Goal: Information Seeking & Learning: Check status

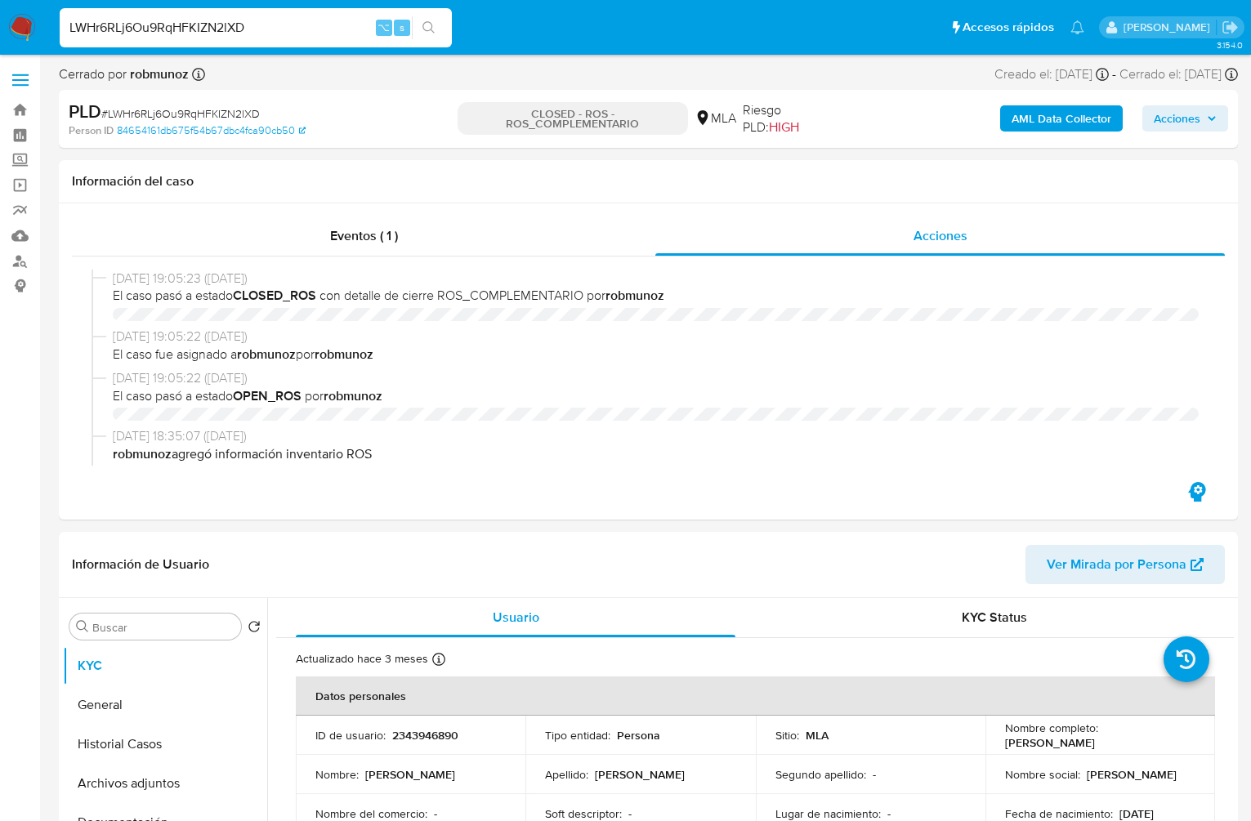
select select "10"
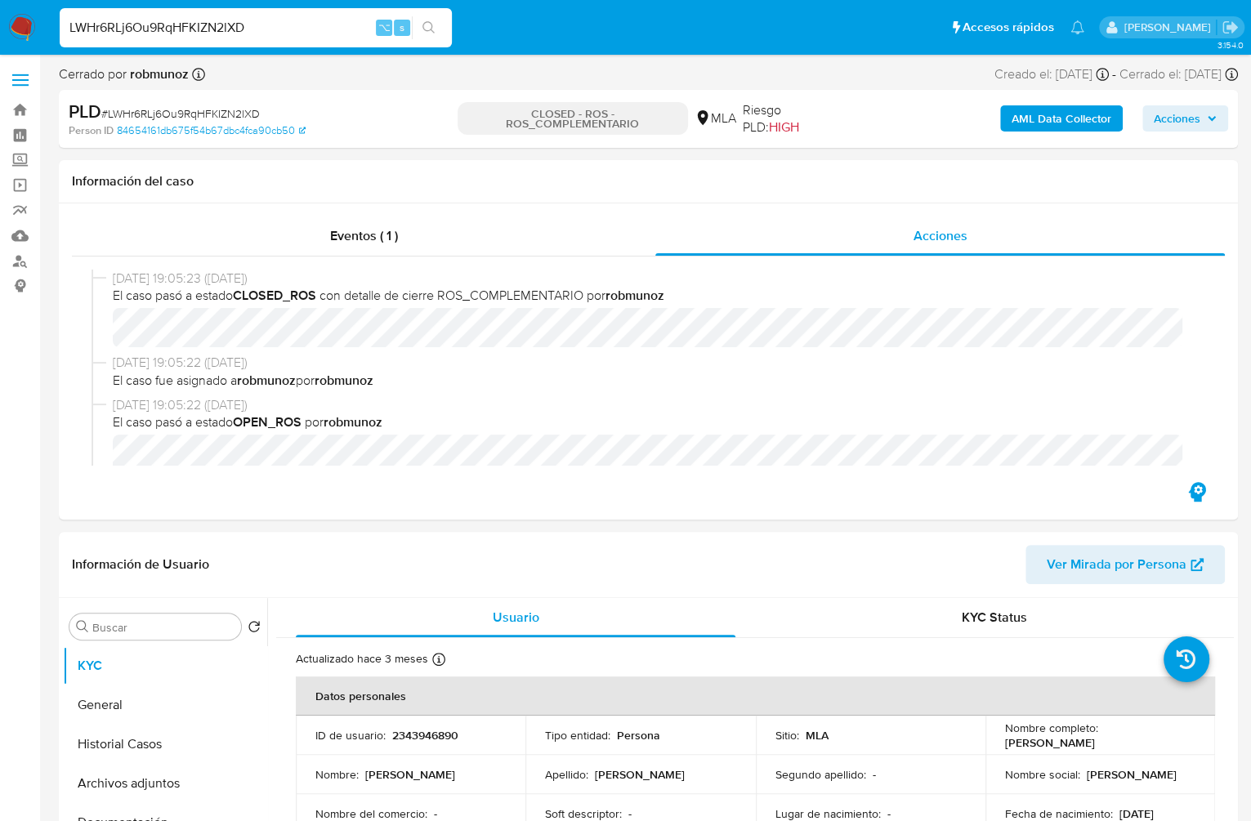
click at [297, 14] on div "LWHr6RLj6Ou9RqHFKIZN2lXD ⌥ s" at bounding box center [256, 27] width 392 height 39
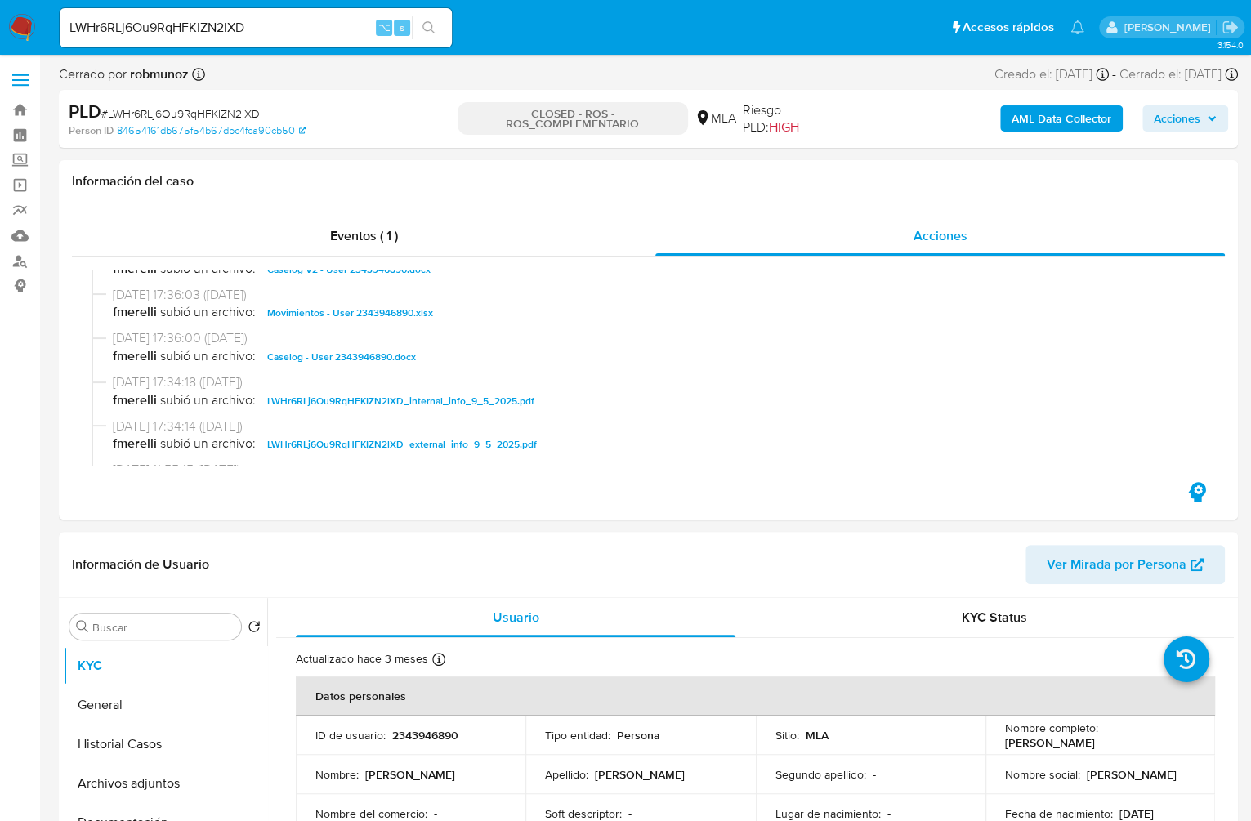
click at [294, 23] on input "LWHr6RLj6Ou9RqHFKIZN2lXD" at bounding box center [256, 27] width 392 height 21
paste input "vWLINBq2VKlP6OCrUFM7R3ym"
type input "vWLINBq2VKlP6OCrUFM7R3ym"
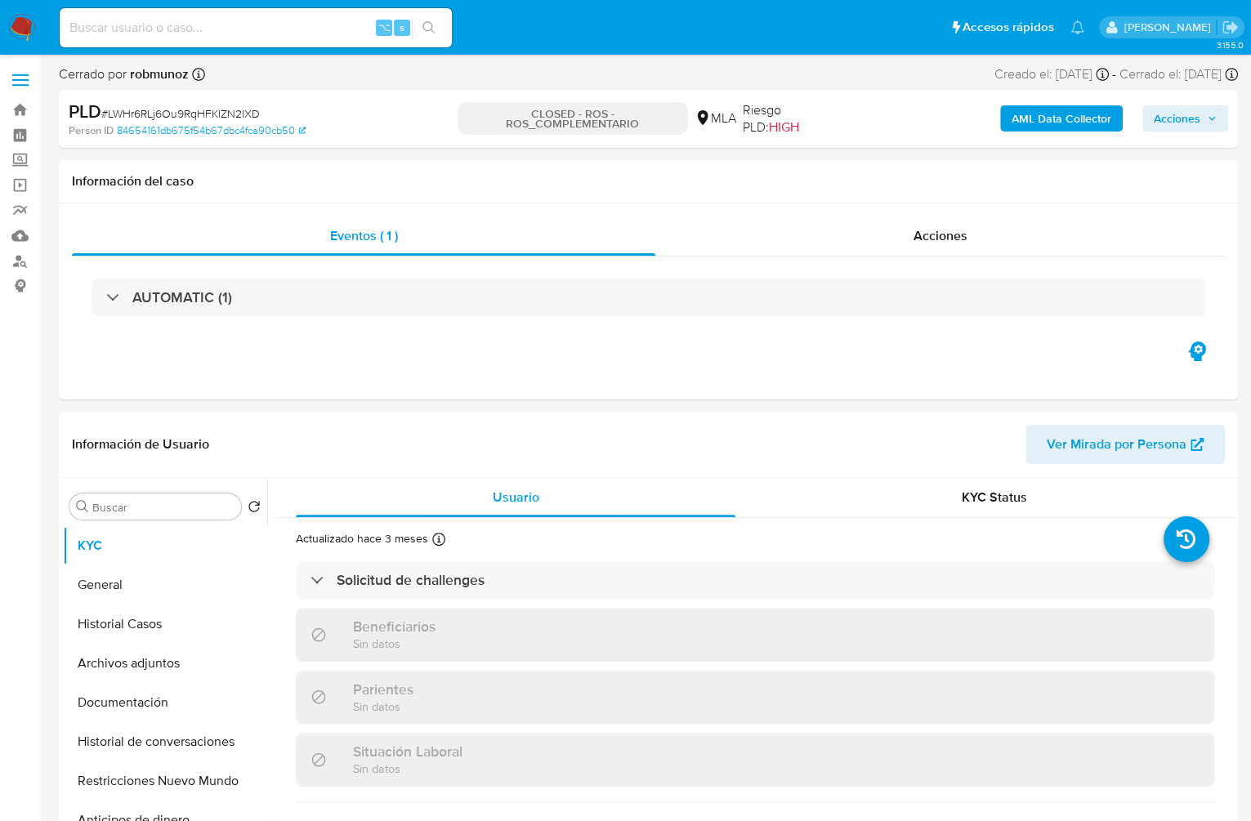
select select "10"
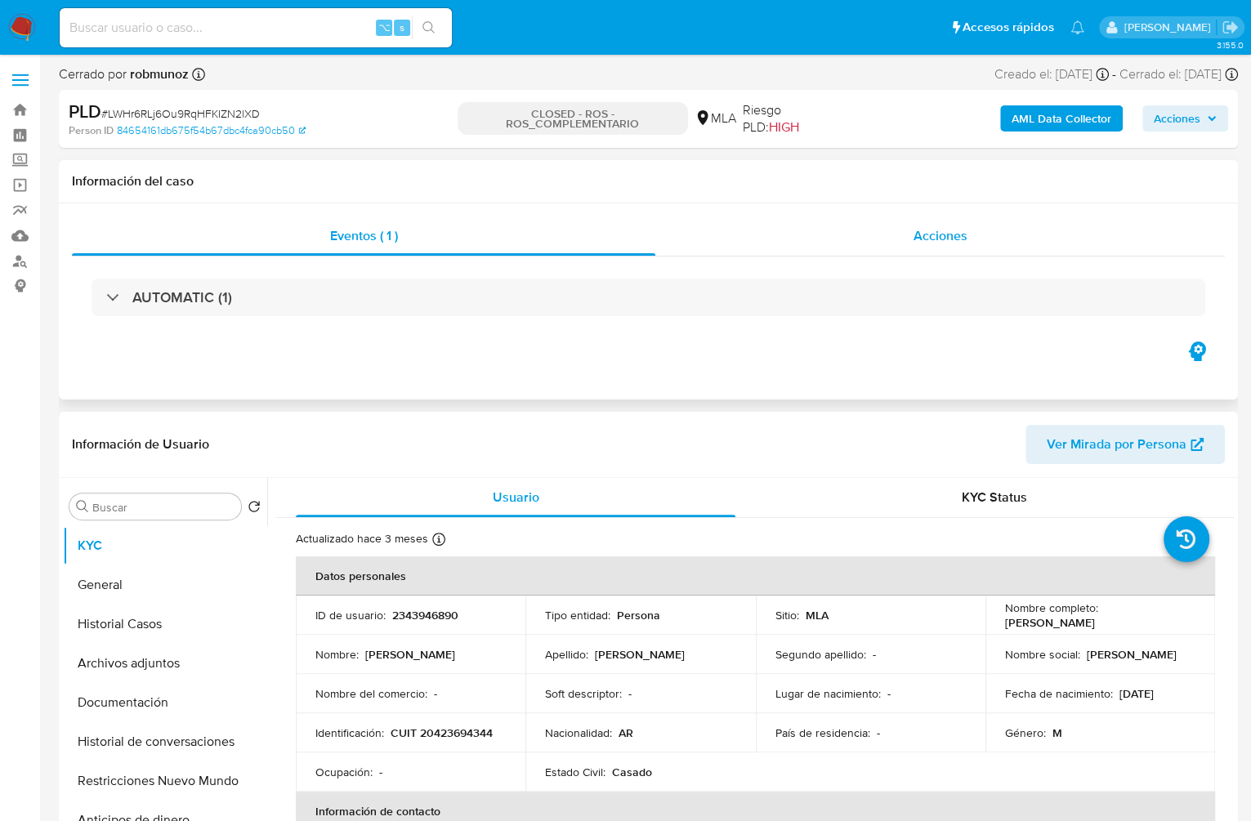
click at [915, 236] on span "Acciones" at bounding box center [940, 235] width 54 height 19
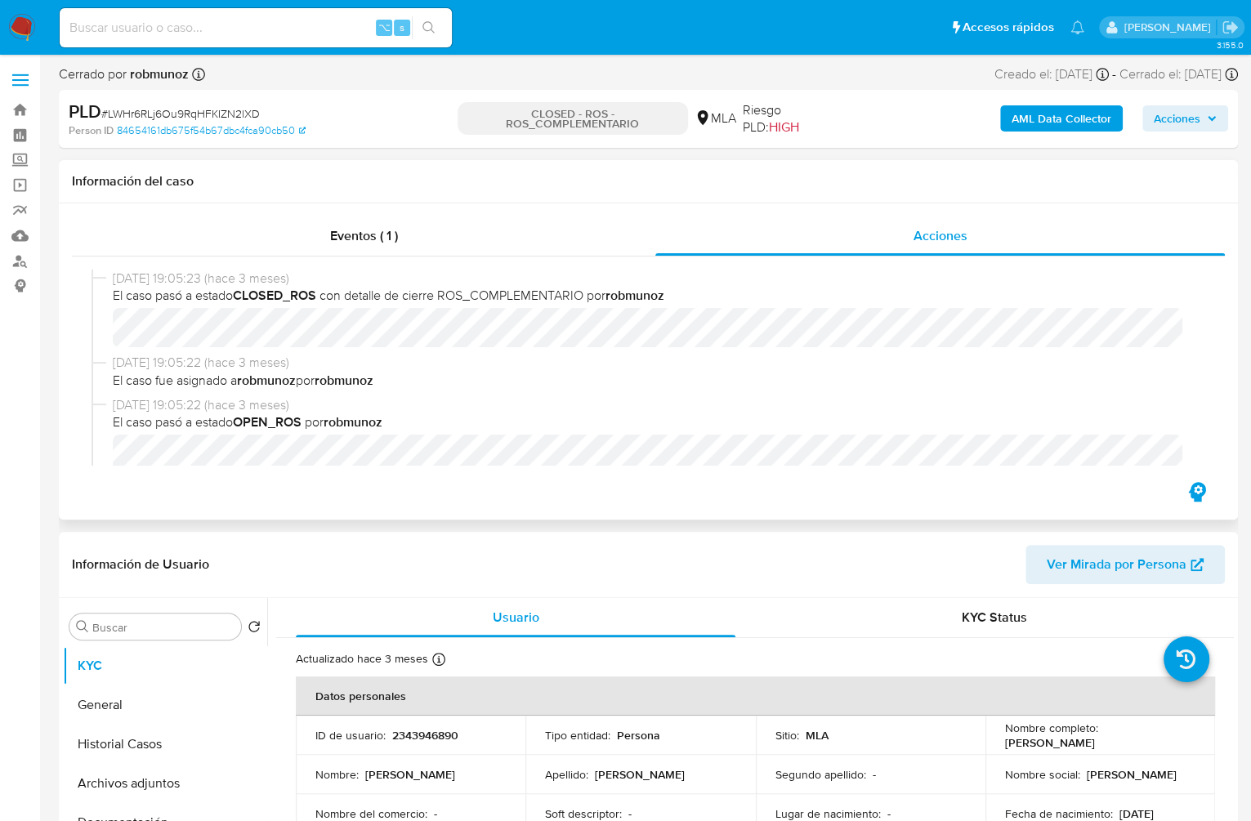
click at [1210, 288] on div "[DATE] 19:05:23 (hace 3 meses) El caso pasó a estado CLOSED_ROS con detalle de …" at bounding box center [648, 367] width 1153 height 222
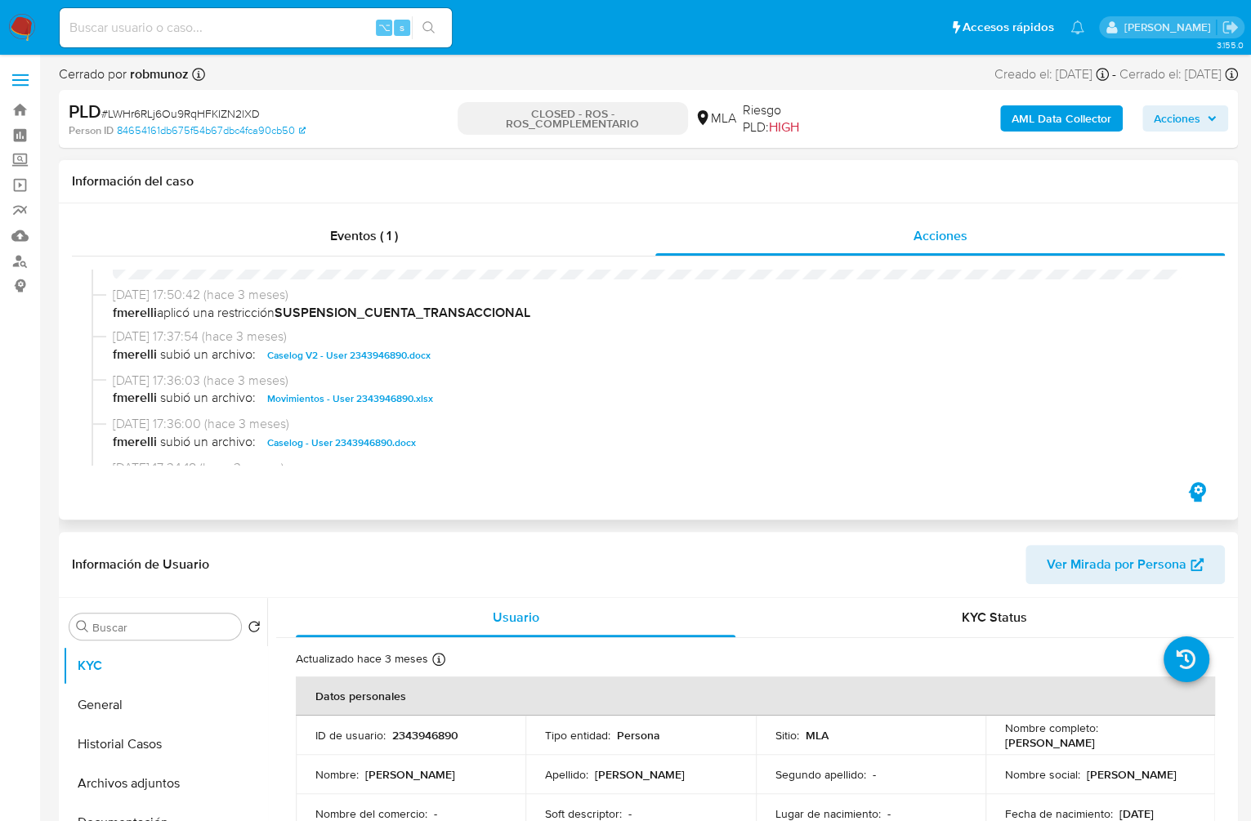
scroll to position [799, 0]
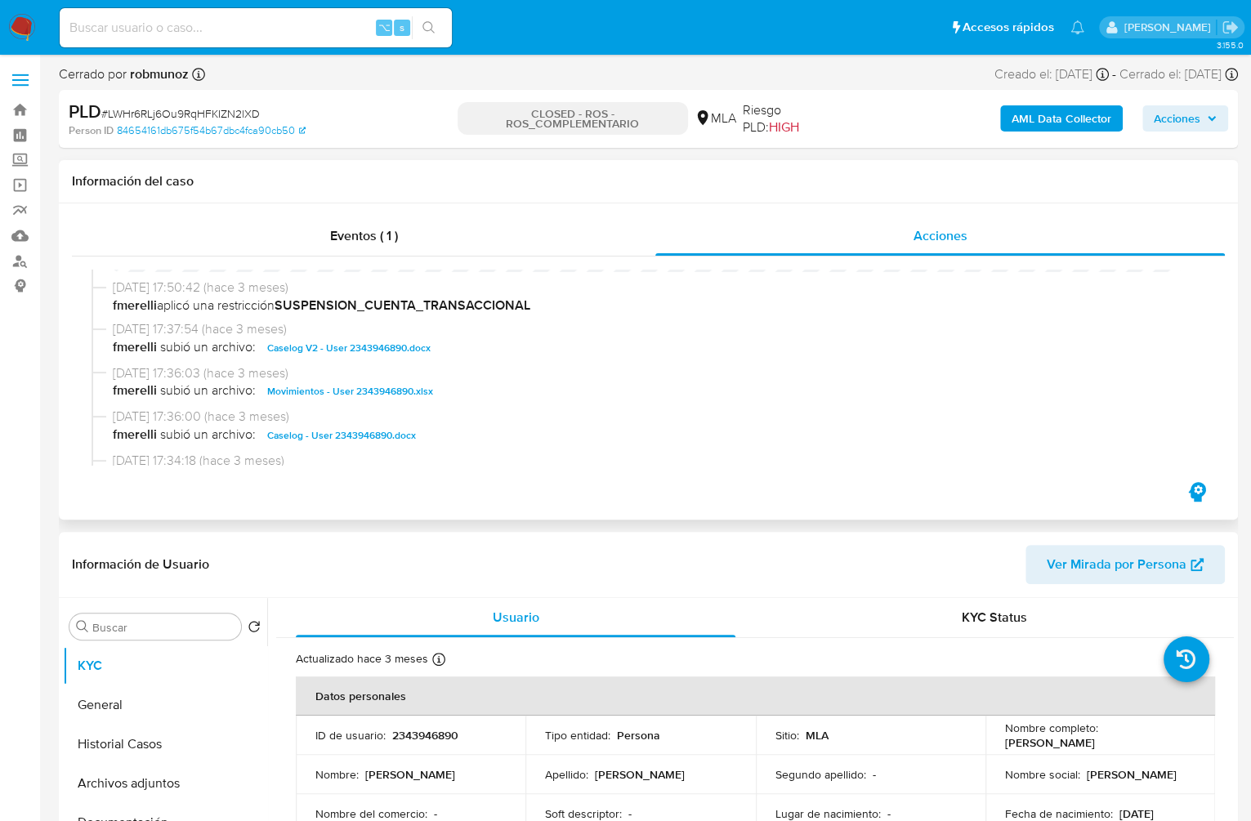
click at [350, 356] on span "Caselog V2 - User 2343946890.docx" at bounding box center [348, 348] width 163 height 20
click at [176, 32] on input at bounding box center [256, 27] width 392 height 21
paste input "vWLINBq2VKlP6OCrUFM7R3ym"
type input "vWLINBq2VKlP6OCrUFM7R3ym"
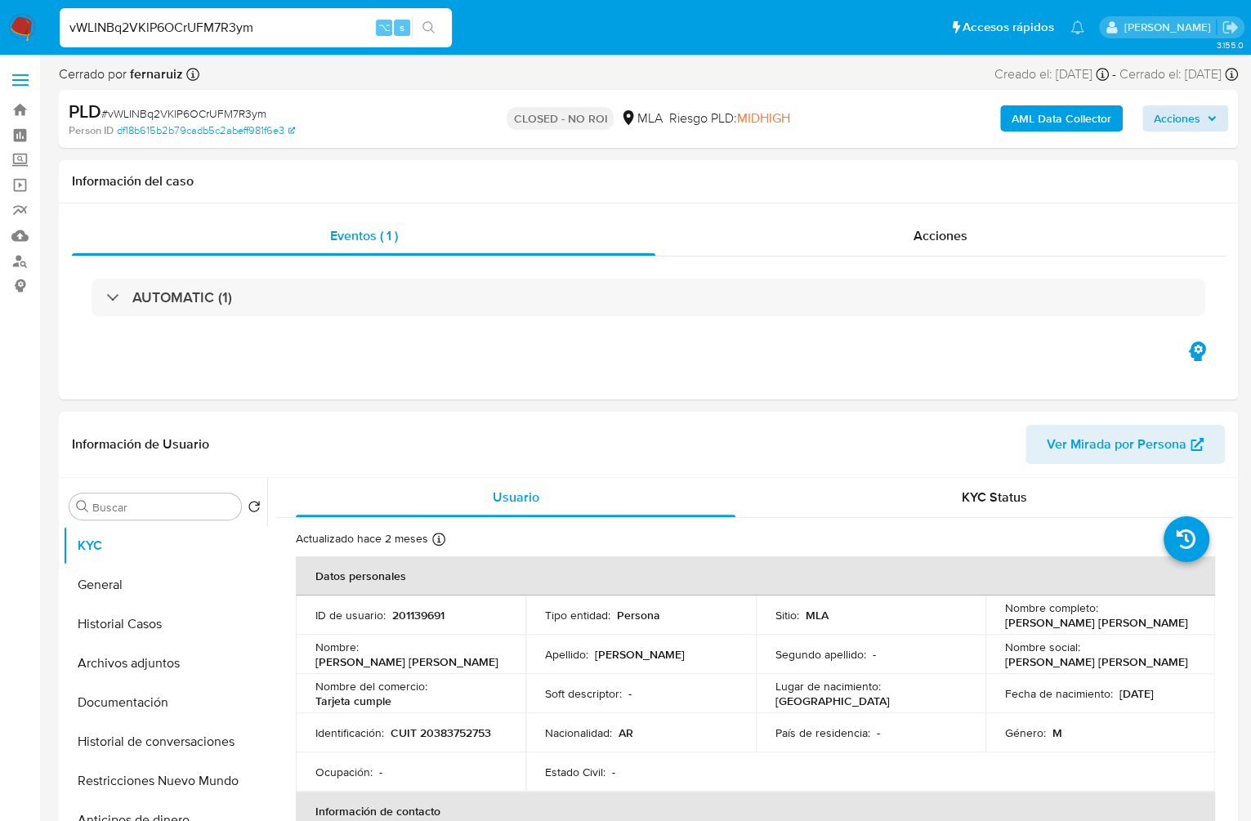
select select "10"
click at [988, 231] on div "Acciones" at bounding box center [939, 235] width 569 height 39
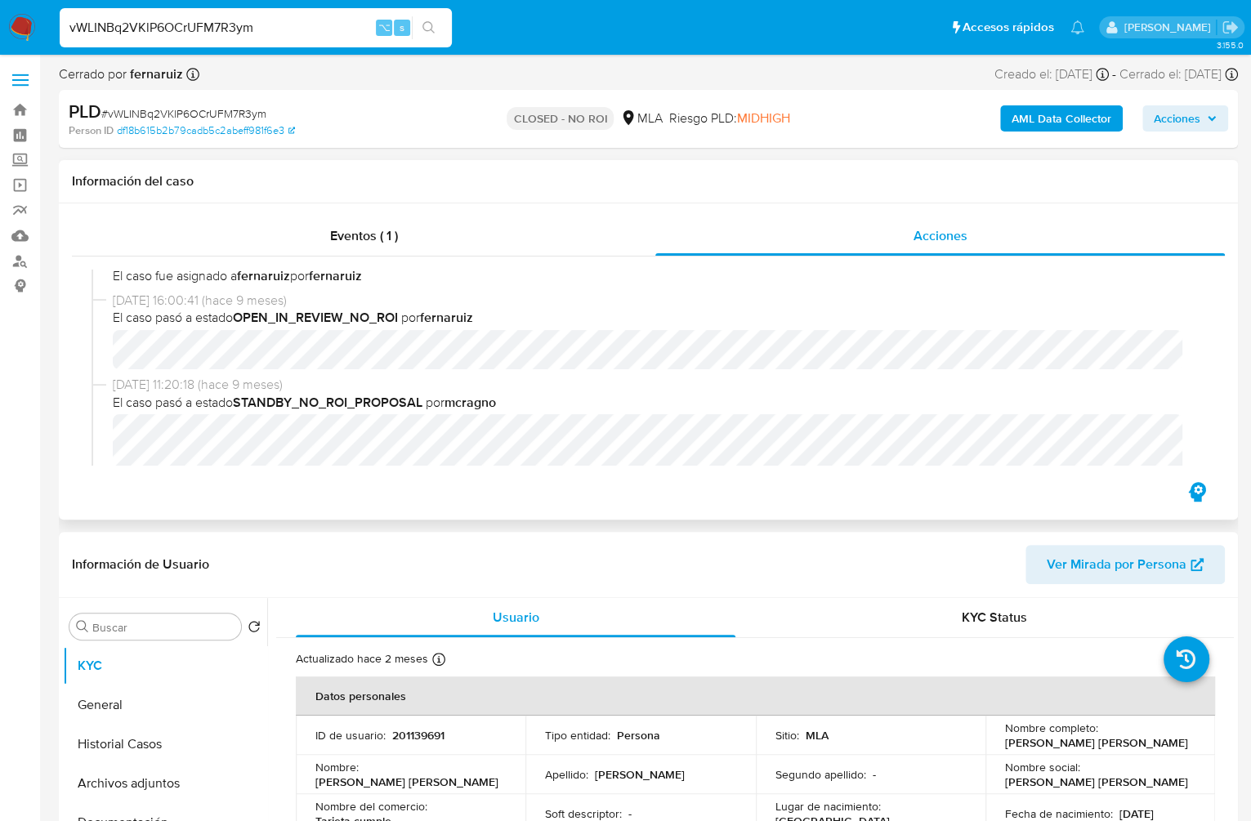
scroll to position [114, 0]
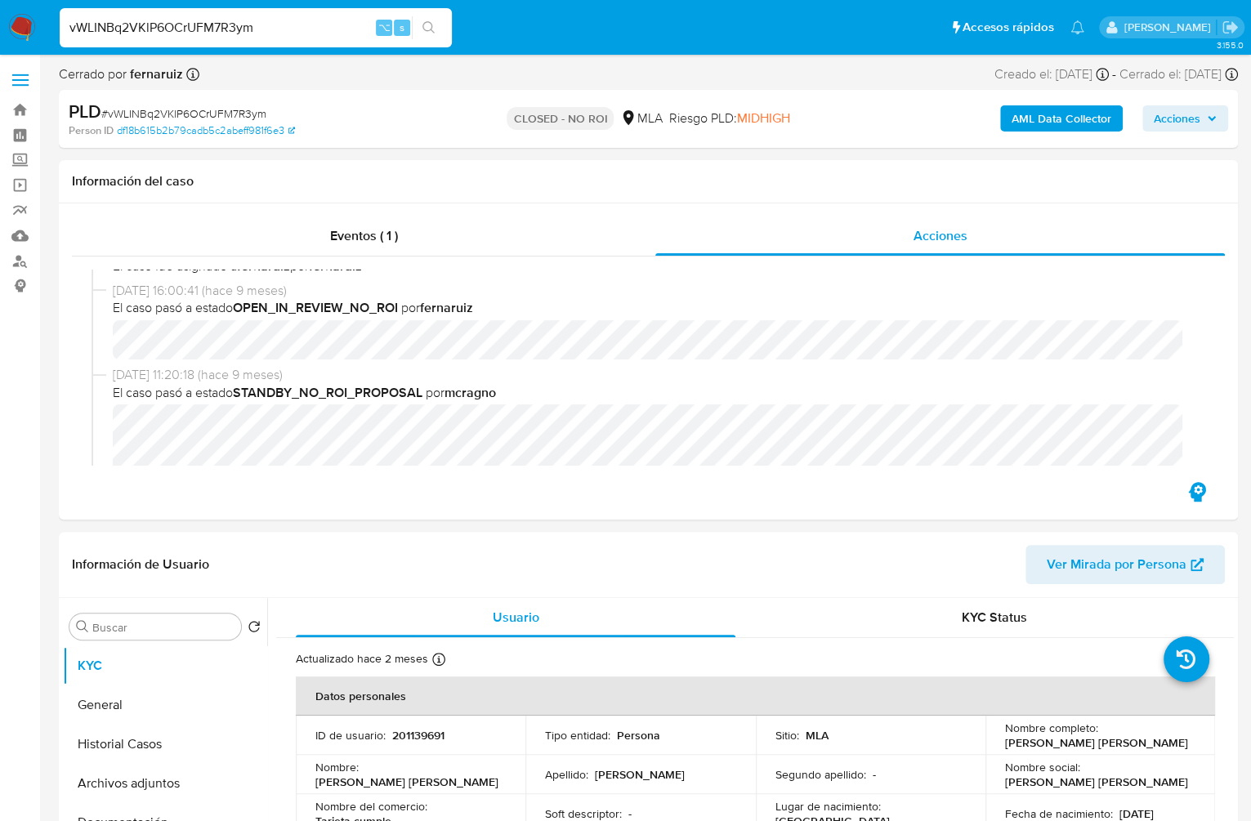
click at [328, 27] on input "vWLINBq2VKlP6OCrUFM7R3ym" at bounding box center [256, 27] width 392 height 21
paste input "3fpj1khltTf5WGoqCBzx5GTt"
type input "3fpj1khltTf5WGoqCBzx5GTt"
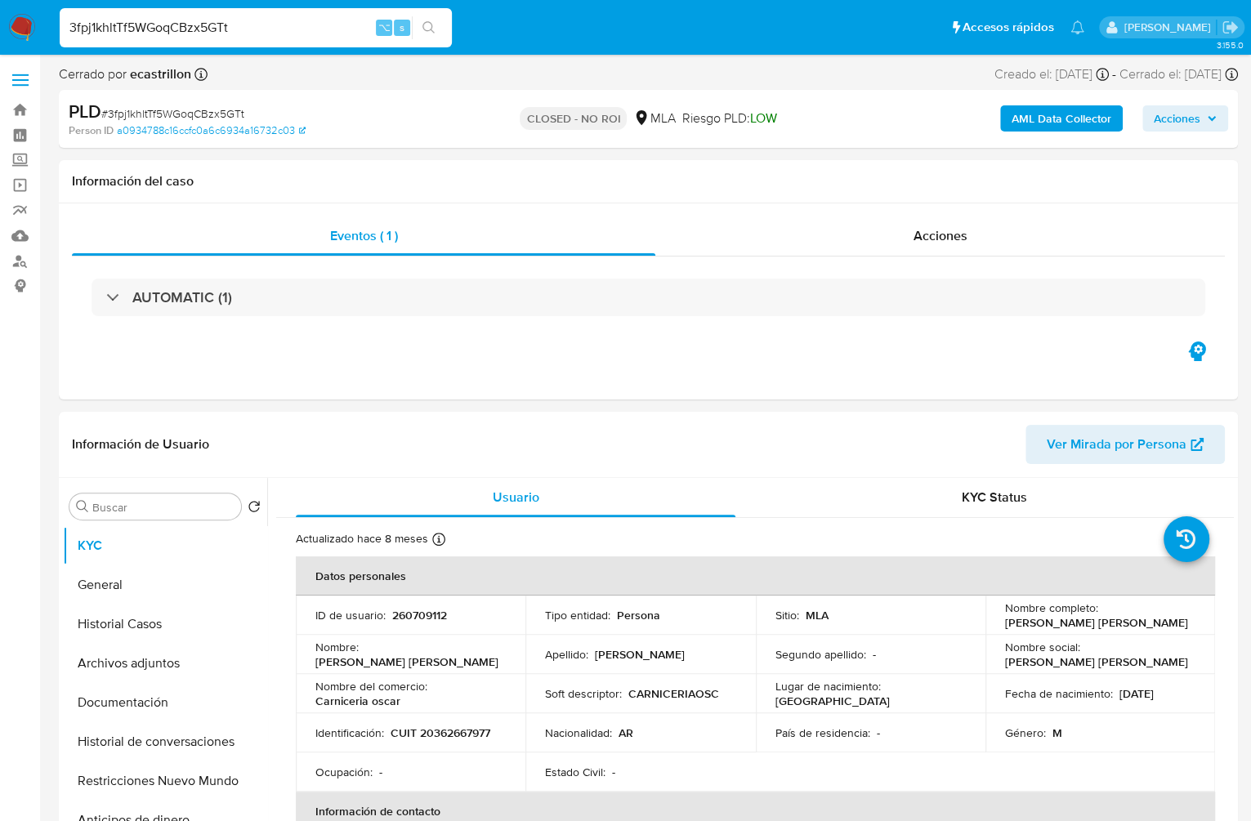
select select "10"
click at [206, 29] on input "3fpj1khltTf5WGoqCBzx5GTt" at bounding box center [256, 27] width 392 height 21
click at [951, 232] on span "Acciones" at bounding box center [940, 235] width 54 height 19
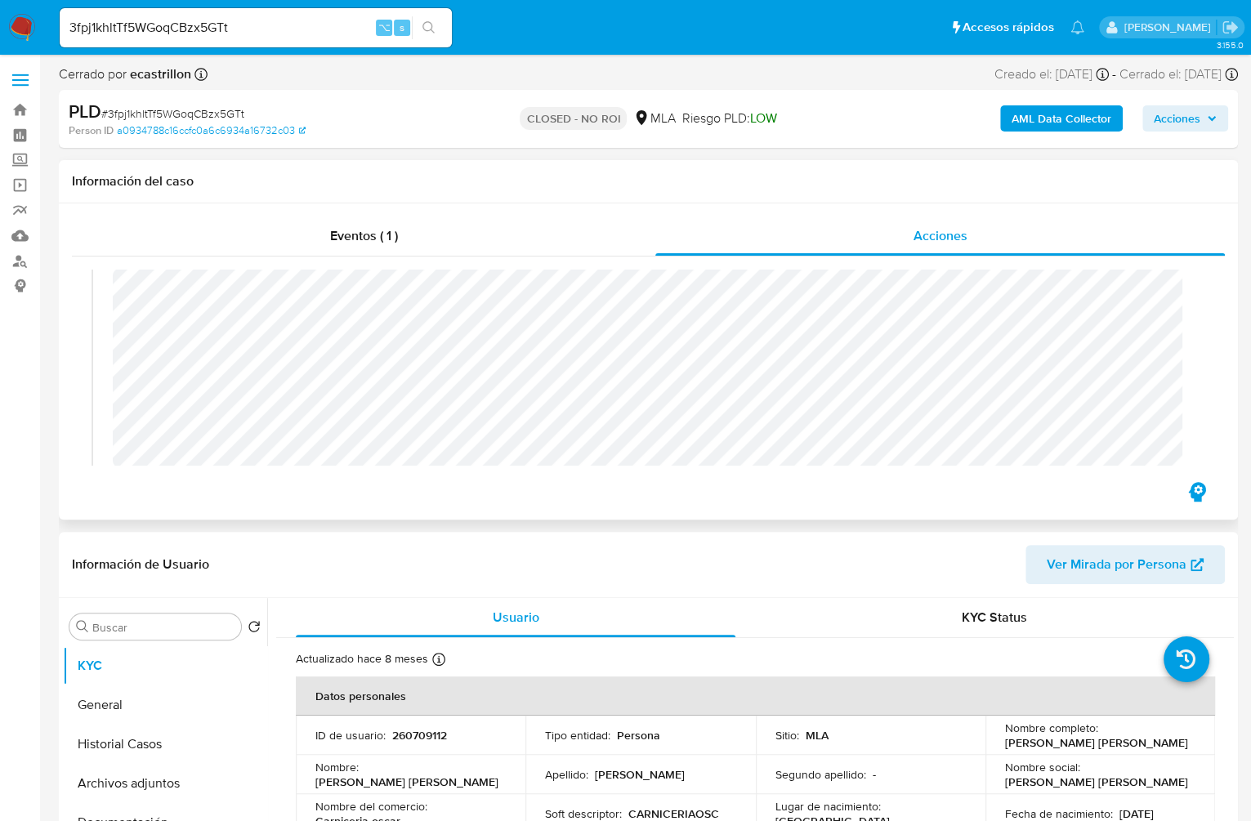
scroll to position [260, 0]
click at [270, 32] on input "3fpj1khltTf5WGoqCBzx5GTt" at bounding box center [256, 27] width 392 height 21
paste input "u8Wy5I1mDerUasYarnnDGrSP"
type input "u8Wy5I1mDerUasYarnnDGrSP"
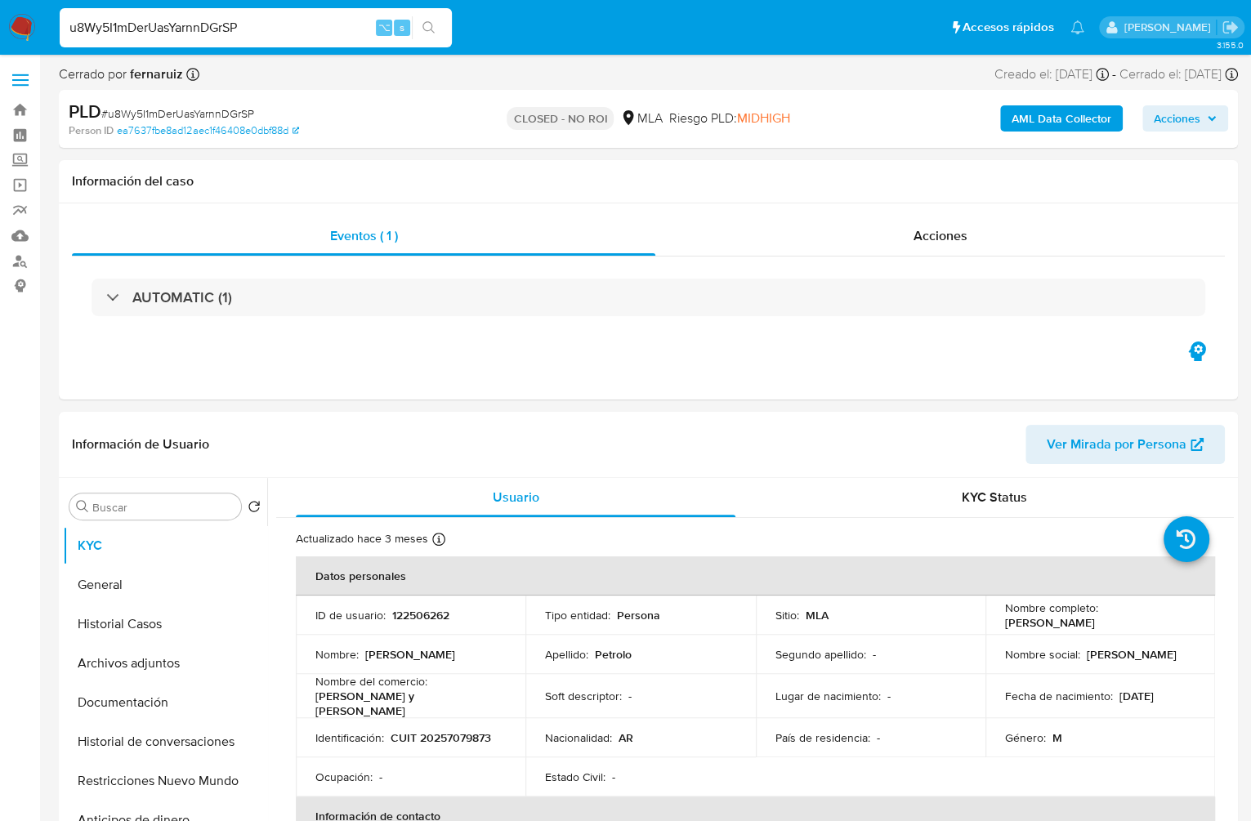
select select "10"
click at [895, 247] on div "Acciones" at bounding box center [939, 235] width 569 height 39
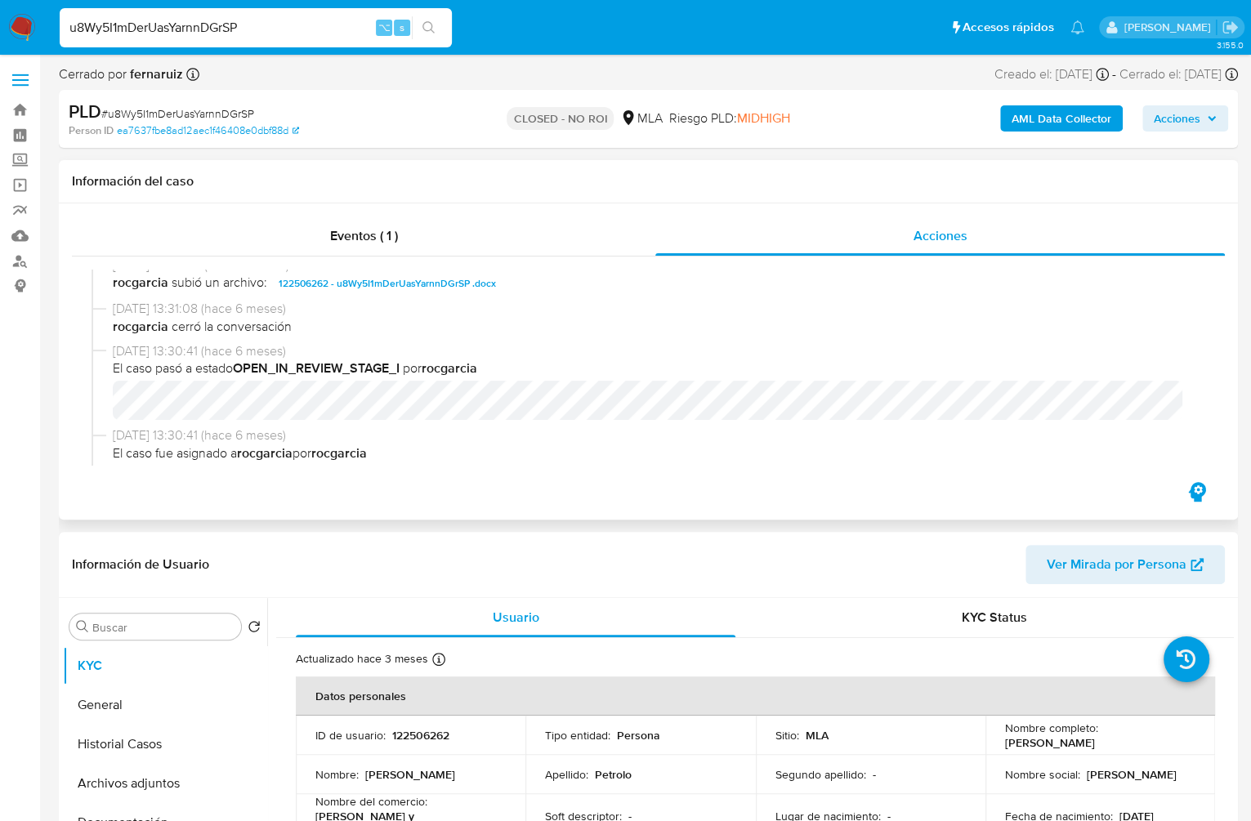
scroll to position [265, 0]
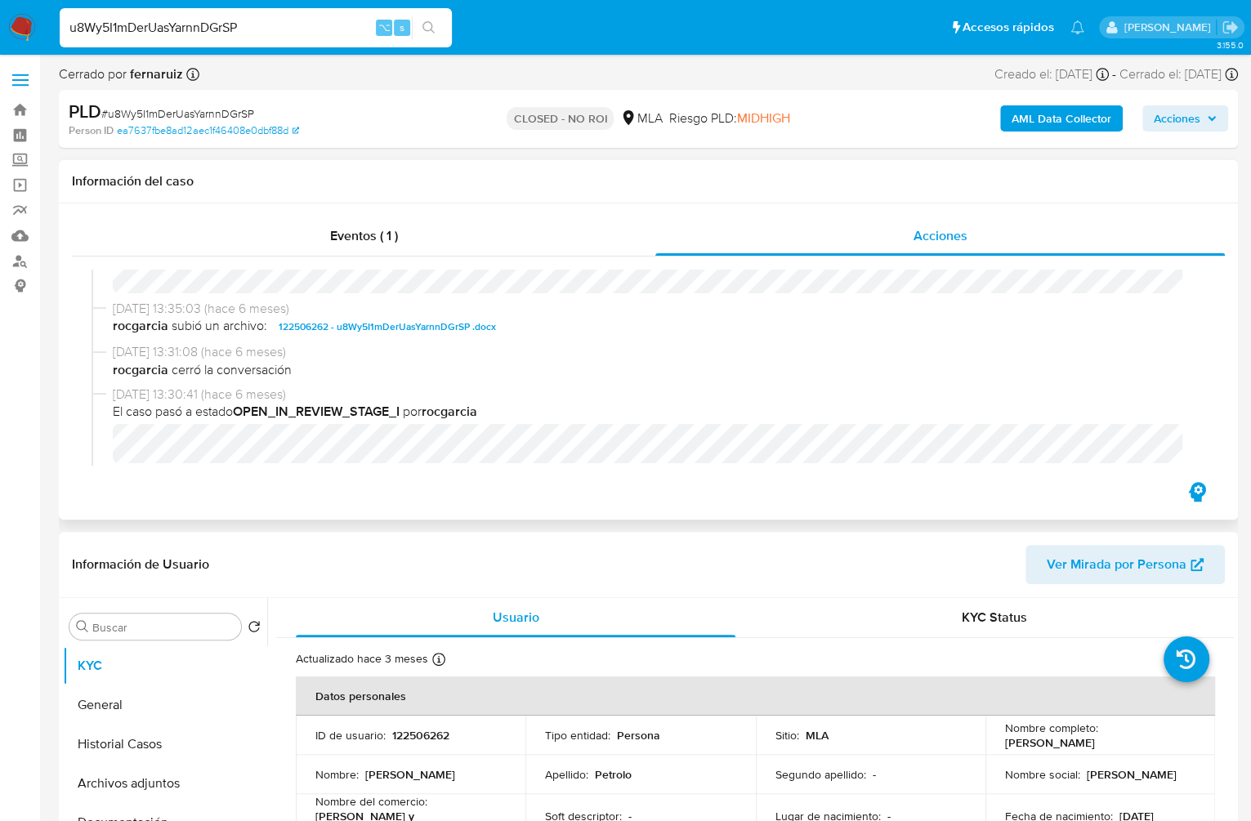
click at [409, 327] on span "122506262 - u8Wy5I1mDerUasYarnnDGrSP .docx" at bounding box center [387, 327] width 217 height 20
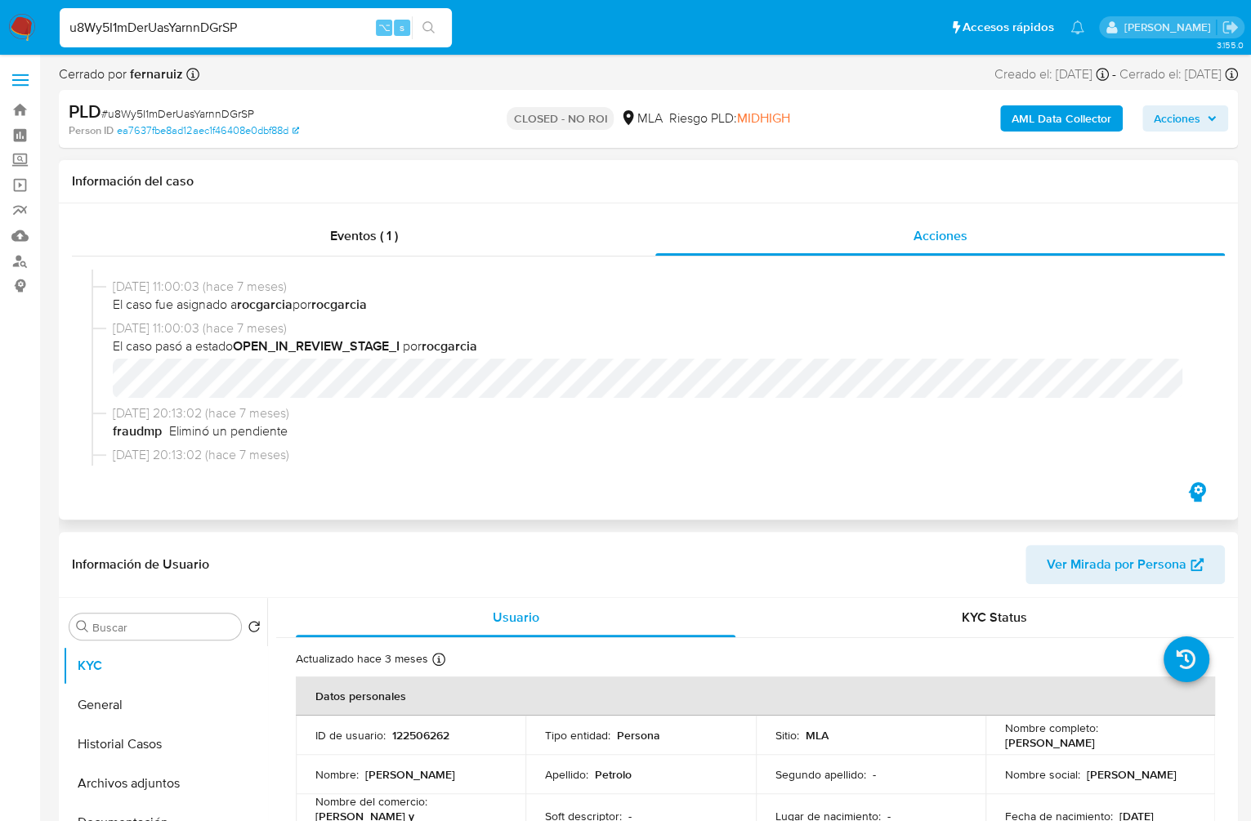
scroll to position [1052, 0]
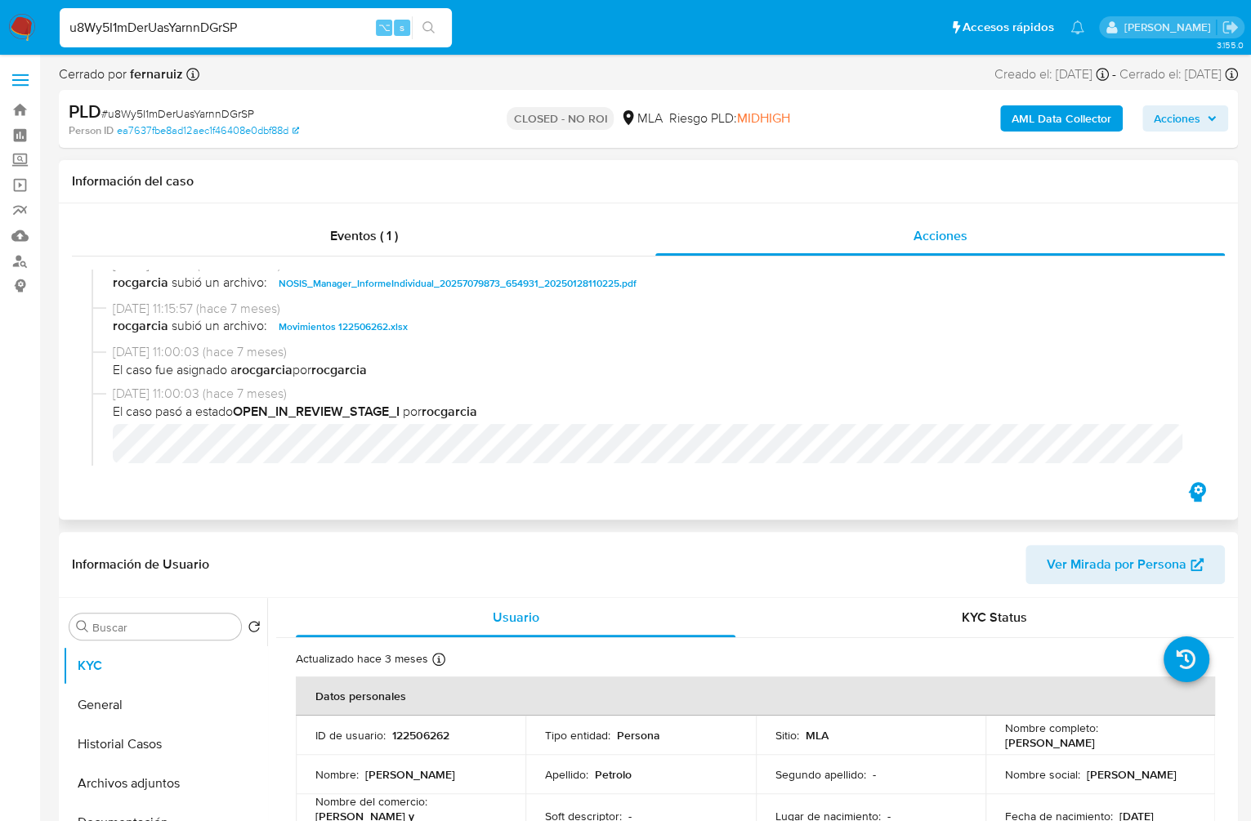
click at [383, 330] on span "Movimientos 122506262.xlsx" at bounding box center [343, 327] width 129 height 20
click at [230, 37] on input "u8Wy5I1mDerUasYarnnDGrSP" at bounding box center [256, 27] width 392 height 21
paste input "kpGuGKY1Q5SnL0DtZYclxZzK"
type input "kpGuGKY1Q5SnL0DtZYclxZzK"
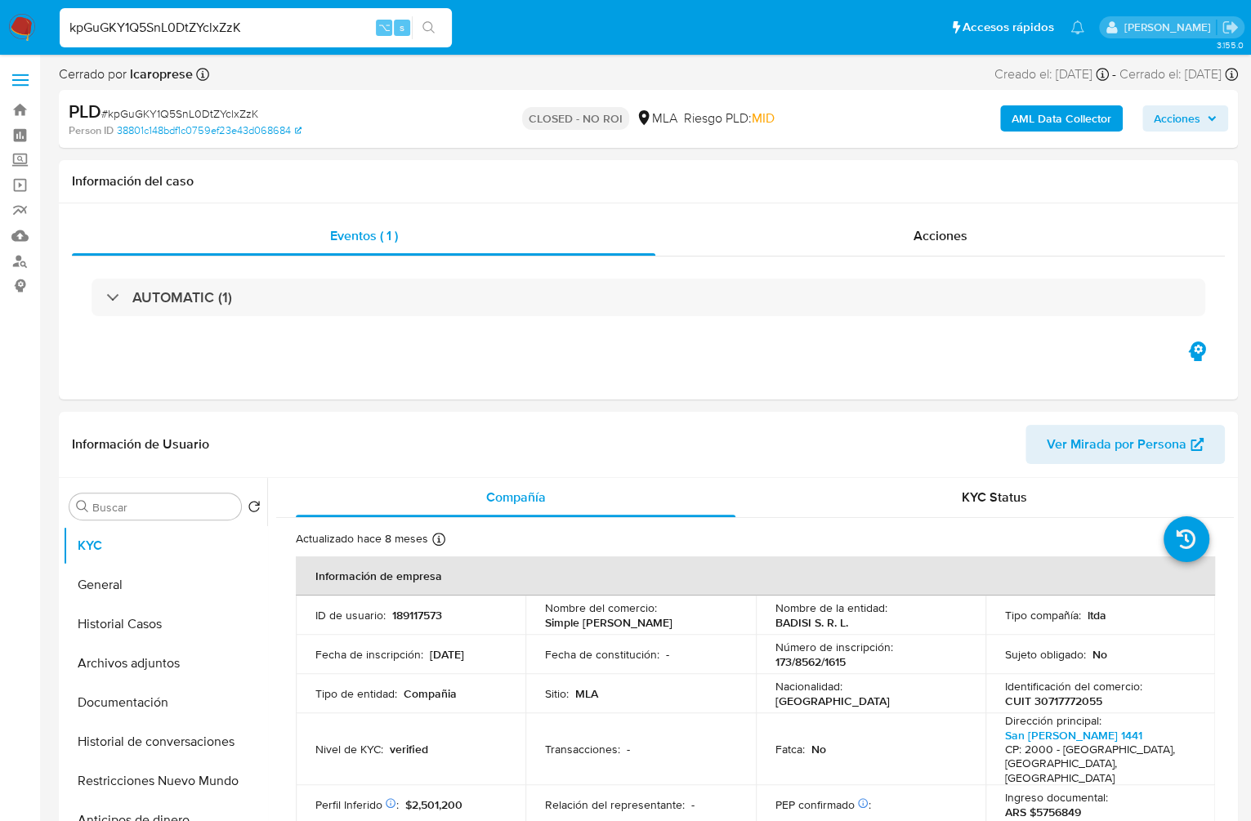
select select "10"
click at [945, 231] on span "Acciones" at bounding box center [940, 235] width 54 height 19
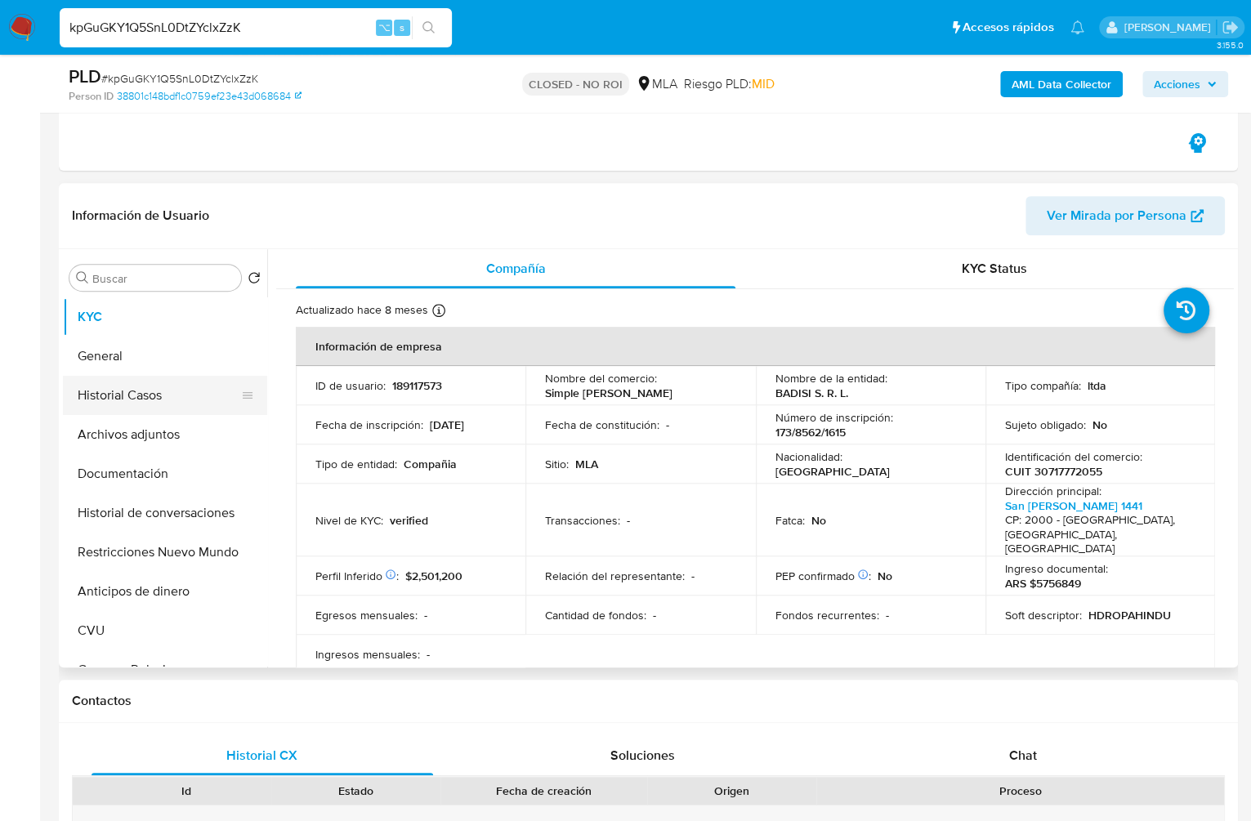
scroll to position [307, 0]
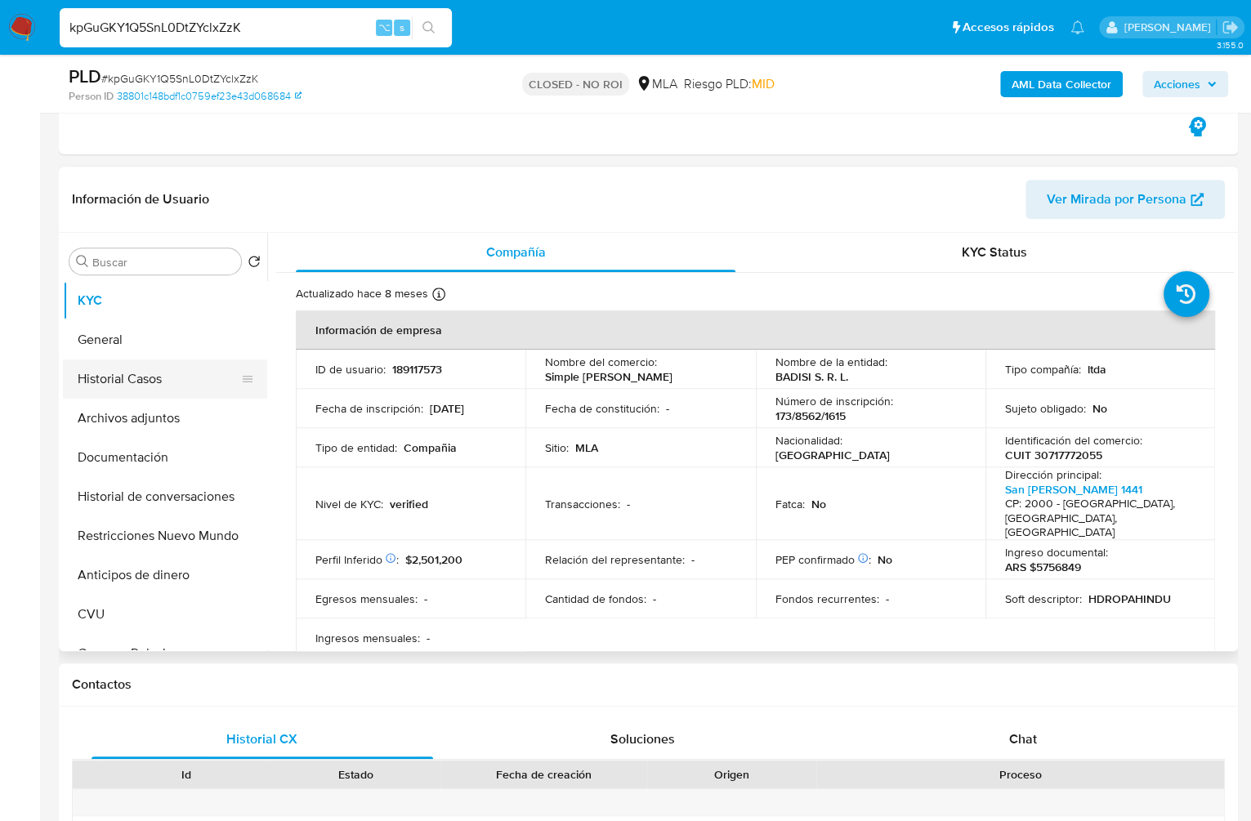
click at [127, 363] on button "Historial Casos" at bounding box center [158, 378] width 191 height 39
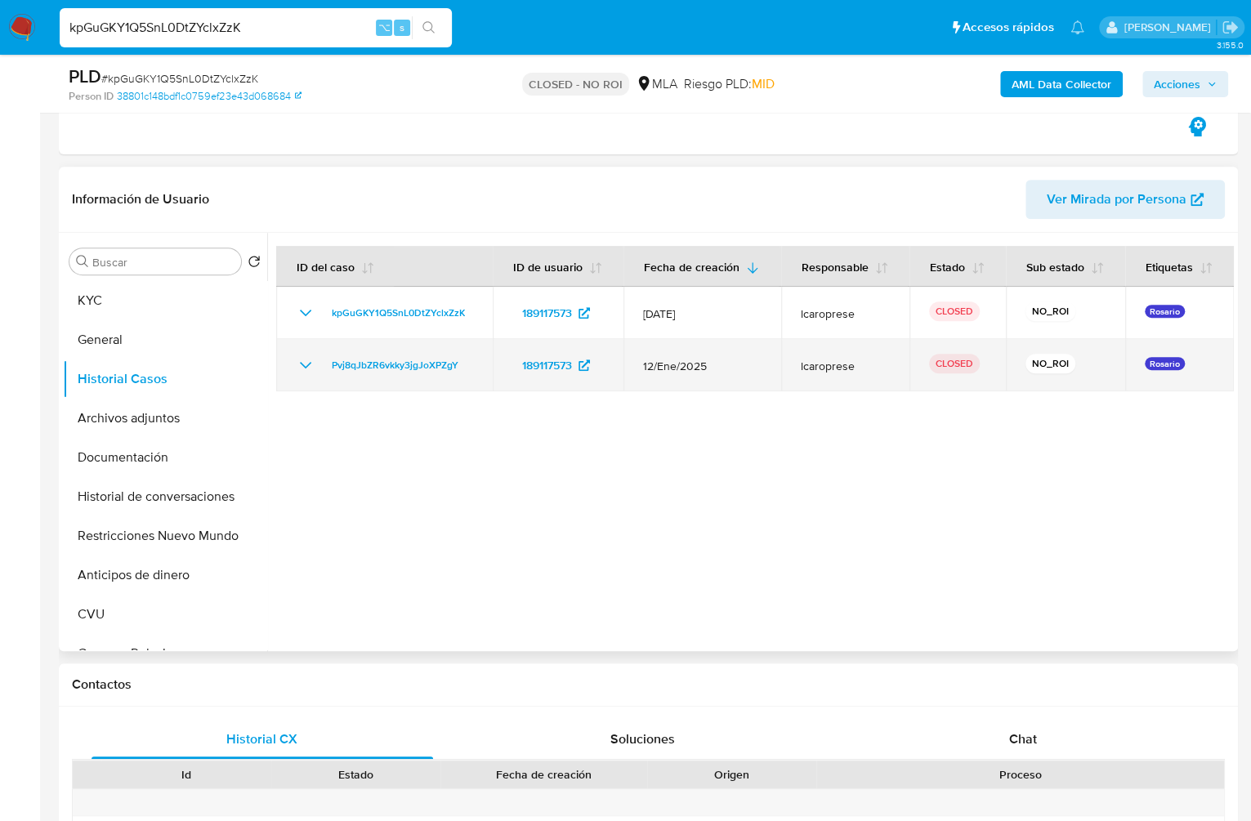
click at [303, 361] on icon "Mostrar/Ocultar" at bounding box center [306, 365] width 20 height 20
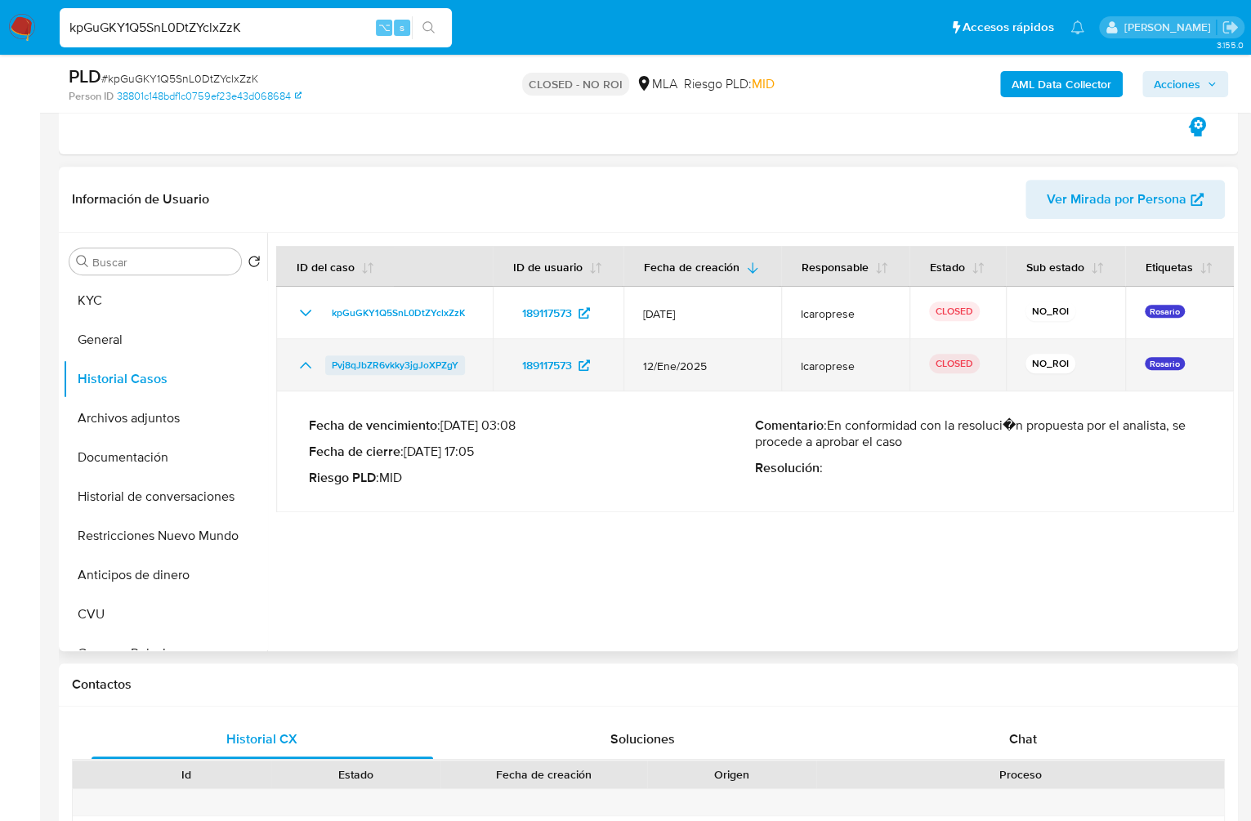
click at [415, 366] on span "Pvj8qJbZR6vkky3jgJoXPZgY" at bounding box center [395, 365] width 127 height 20
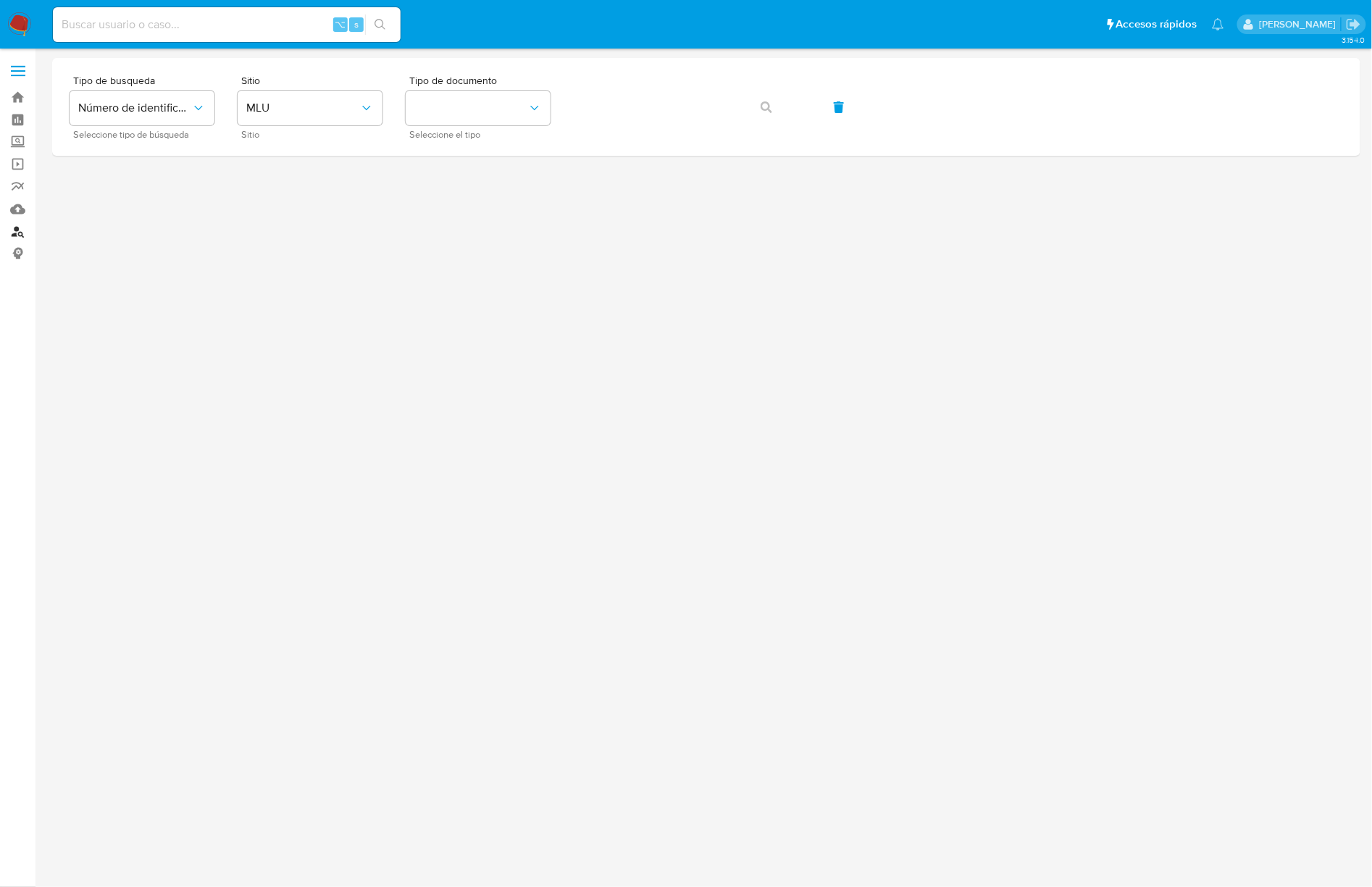
click at [18, 232] on link "Buscador de personas" at bounding box center [86, 231] width 172 height 22
click at [339, 122] on button "MLU" at bounding box center [310, 107] width 145 height 35
click at [324, 106] on span "MLU" at bounding box center [302, 108] width 113 height 14
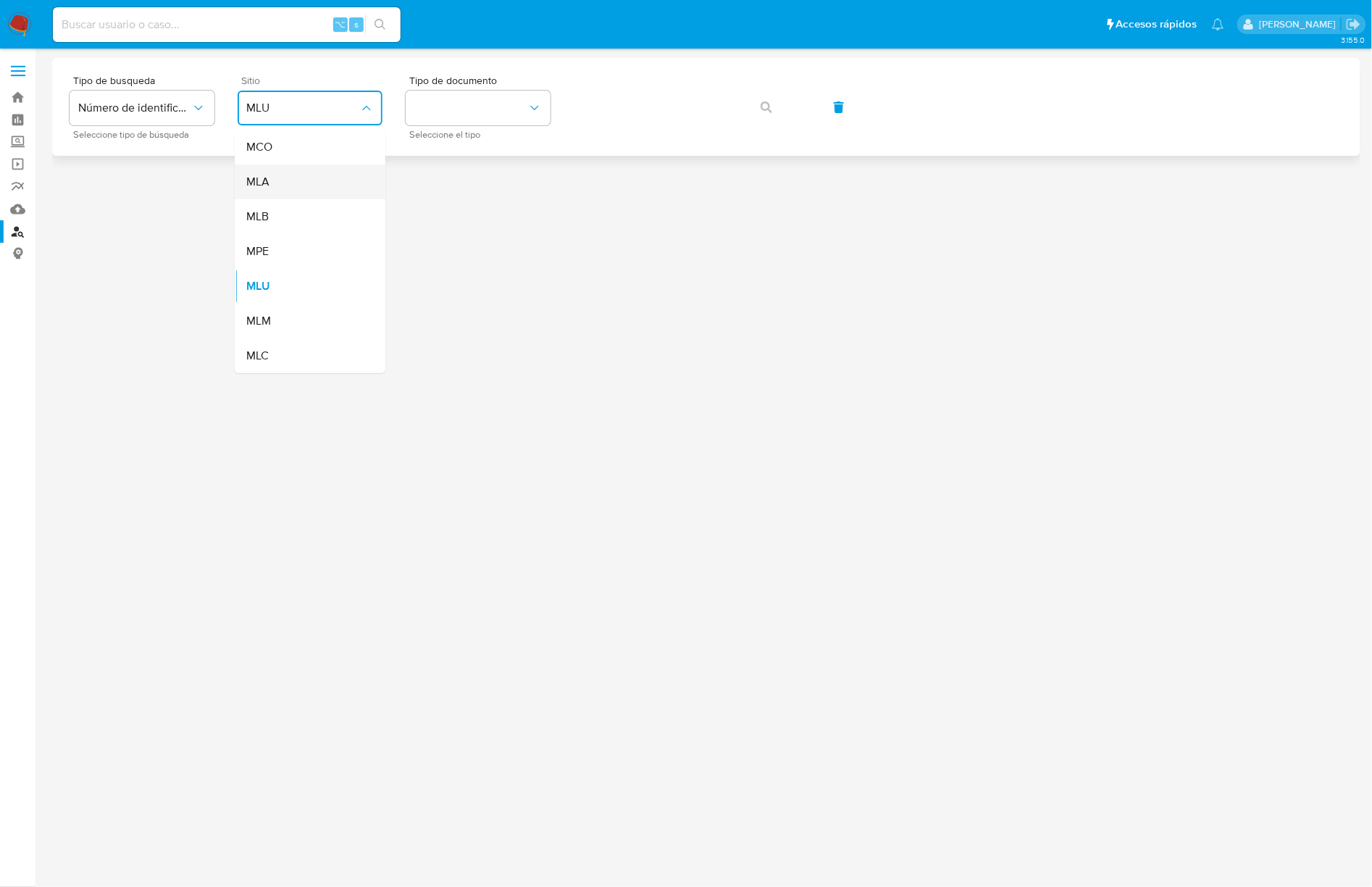
click at [269, 187] on div "MLA" at bounding box center [306, 181] width 119 height 35
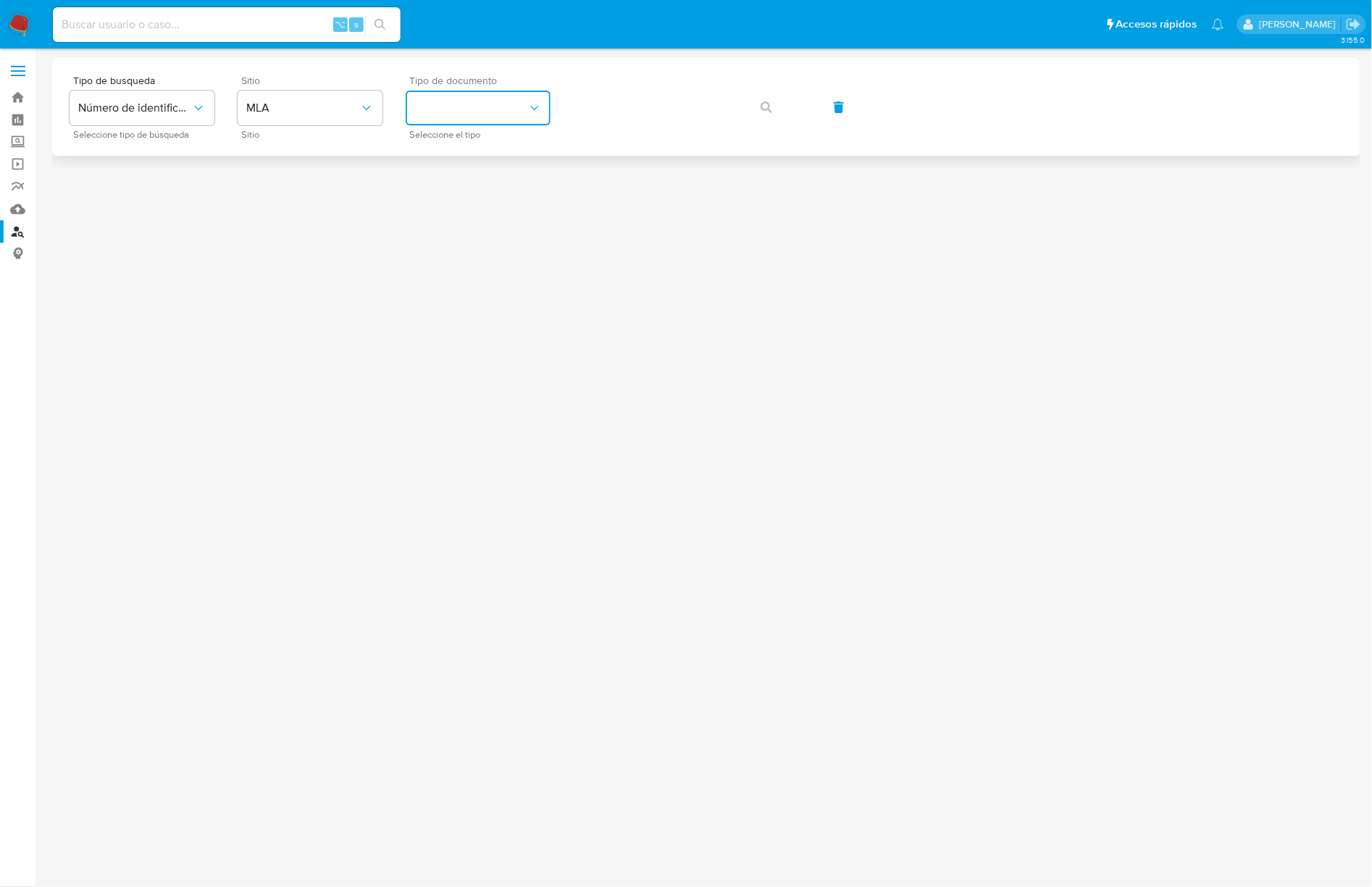
click at [549, 105] on button "identificationType" at bounding box center [477, 107] width 145 height 35
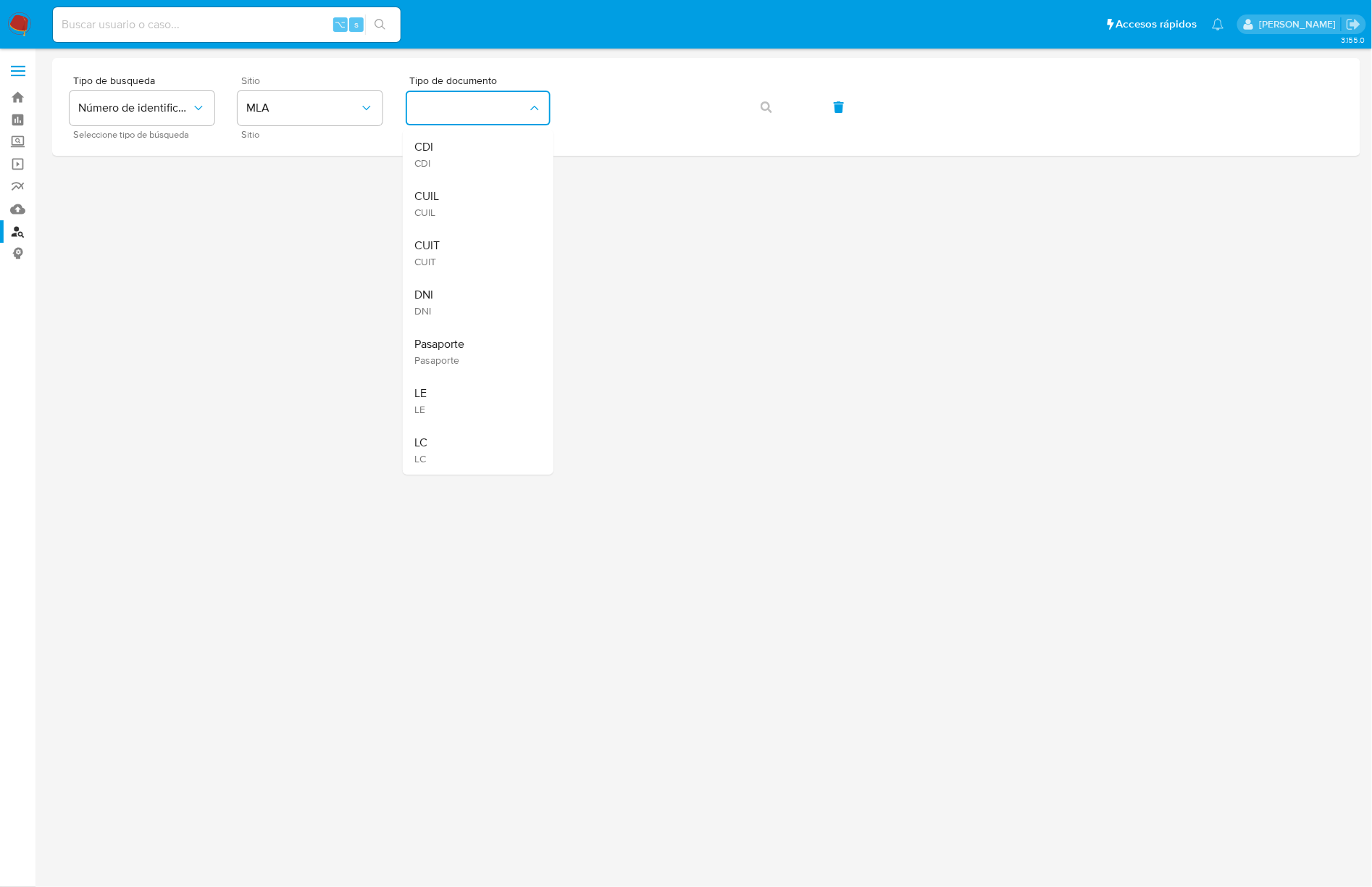
drag, startPoint x: 466, startPoint y: 259, endPoint x: 479, endPoint y: 247, distance: 17.7
click at [466, 258] on div "CUIT CUIT" at bounding box center [474, 253] width 119 height 50
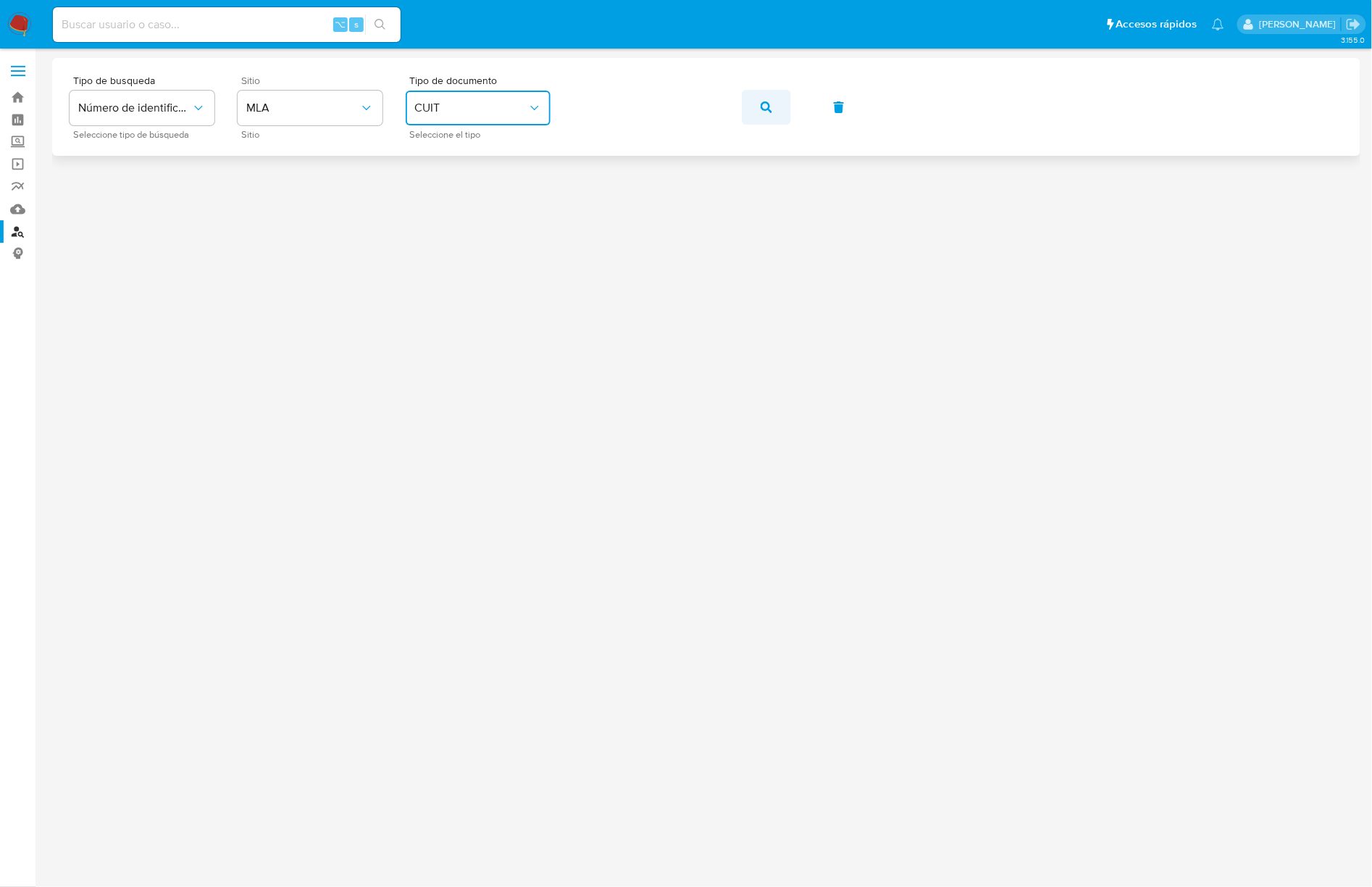
click at [772, 110] on button "button" at bounding box center [766, 106] width 50 height 35
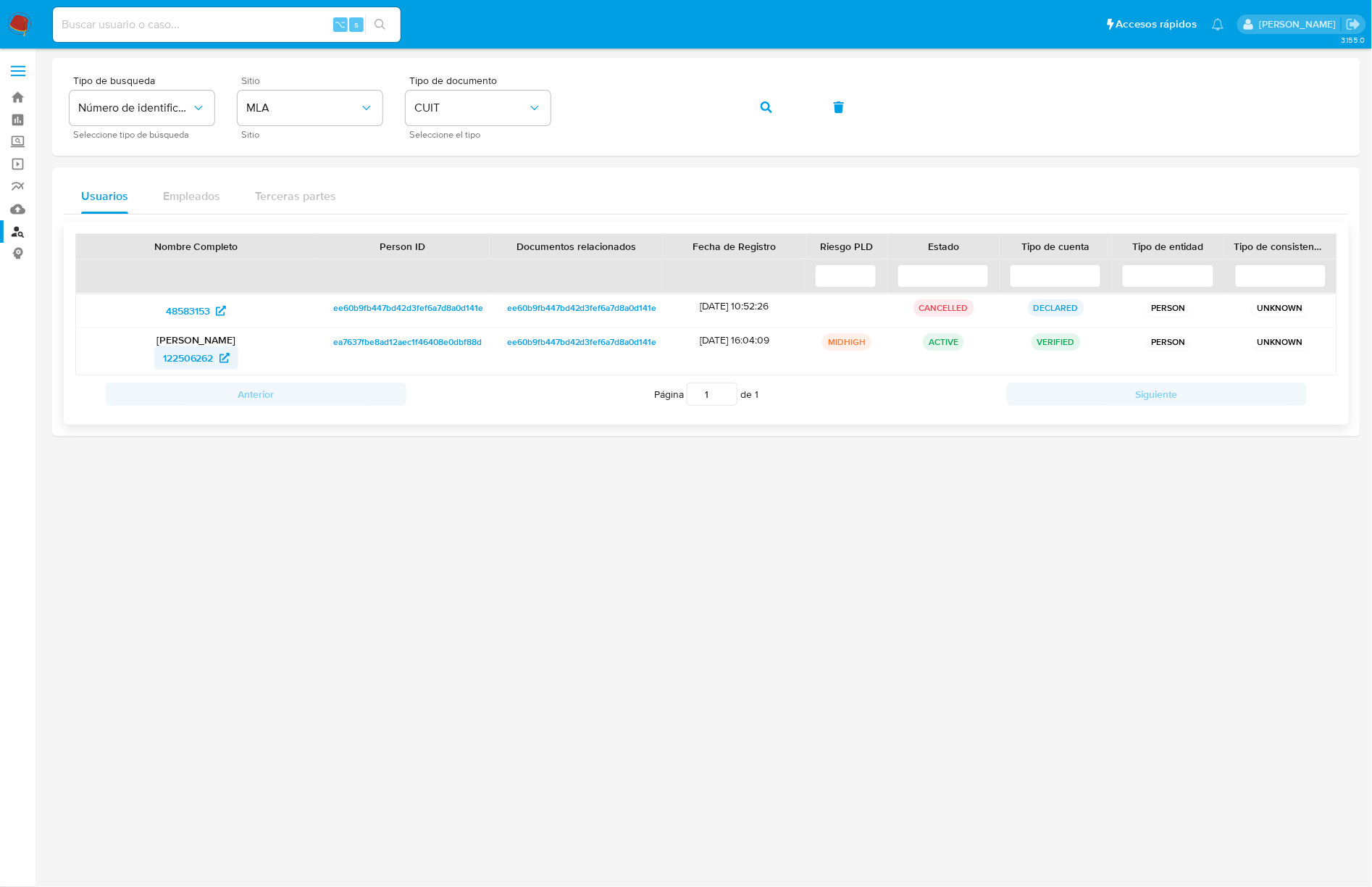
click at [196, 350] on span "122506262" at bounding box center [188, 357] width 51 height 23
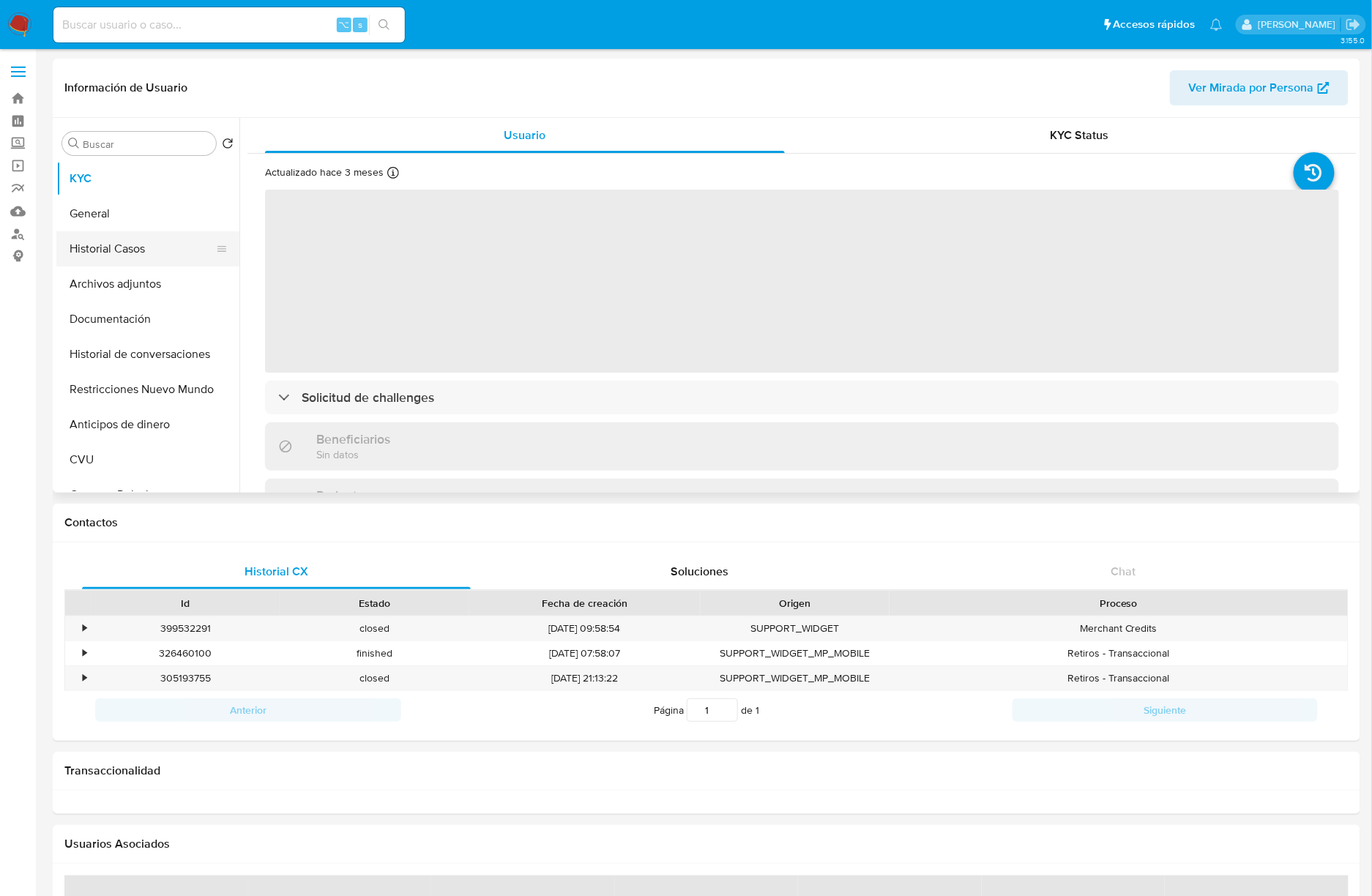
click at [133, 237] on button "Historial Casos" at bounding box center [142, 248] width 171 height 35
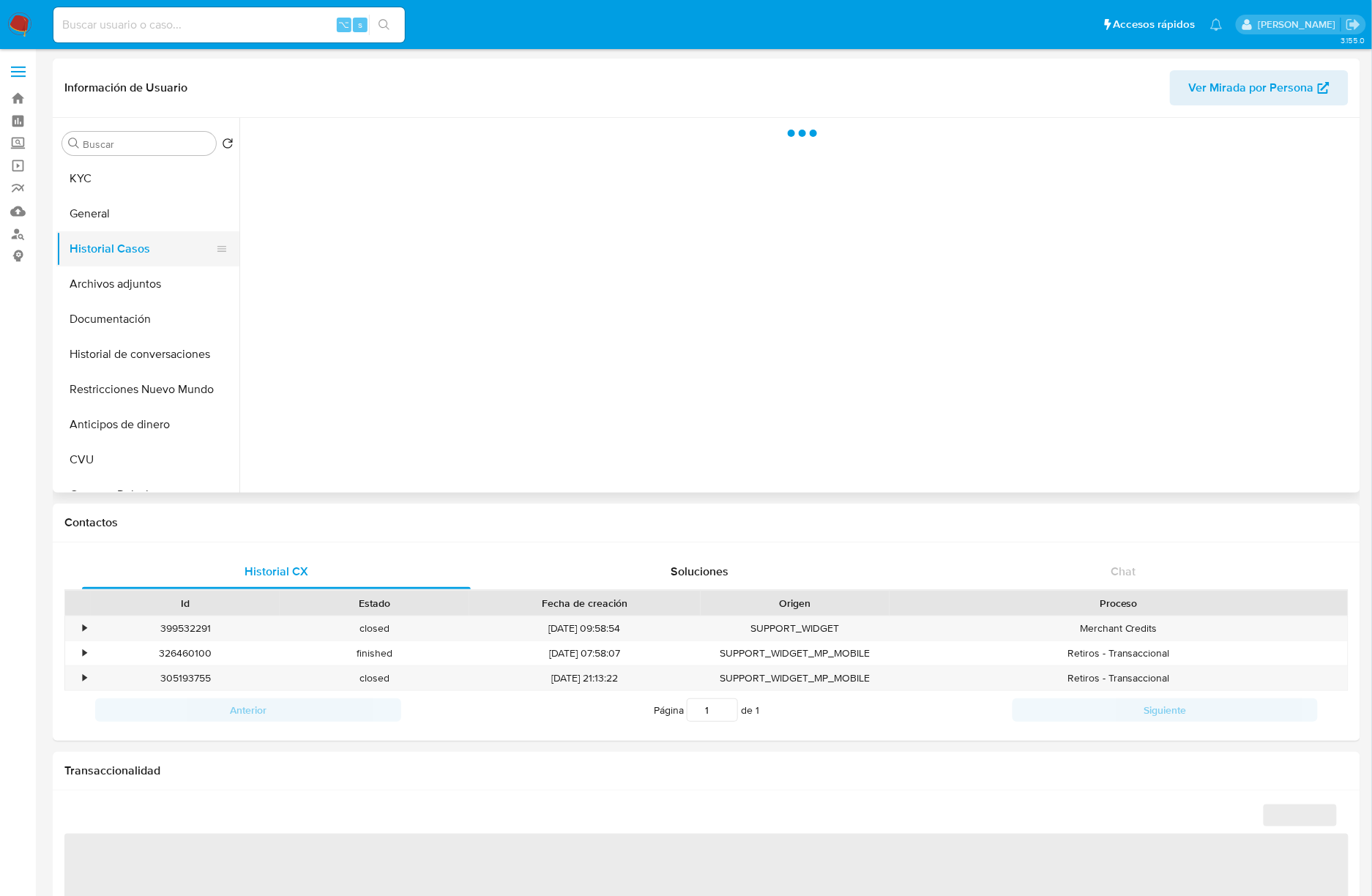
select select "10"
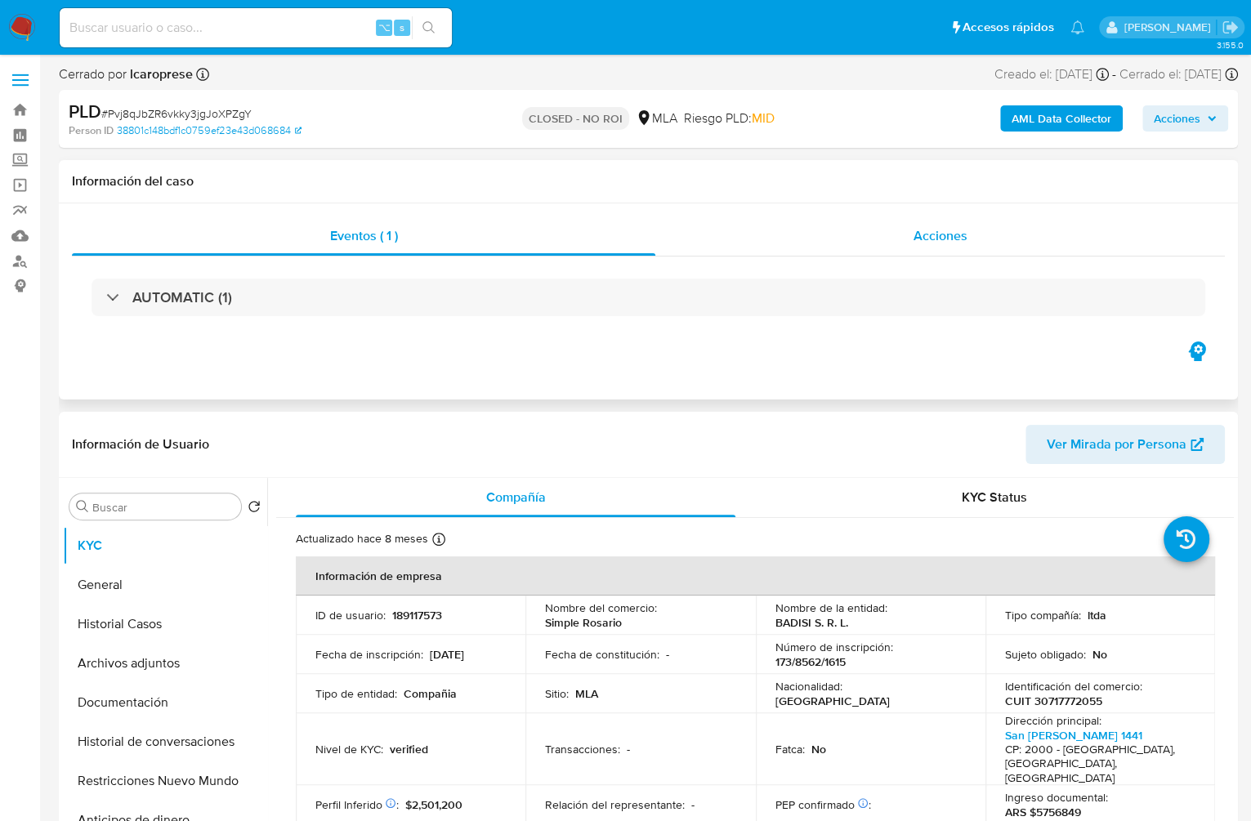
select select "10"
click at [1015, 247] on div "Acciones" at bounding box center [939, 235] width 569 height 39
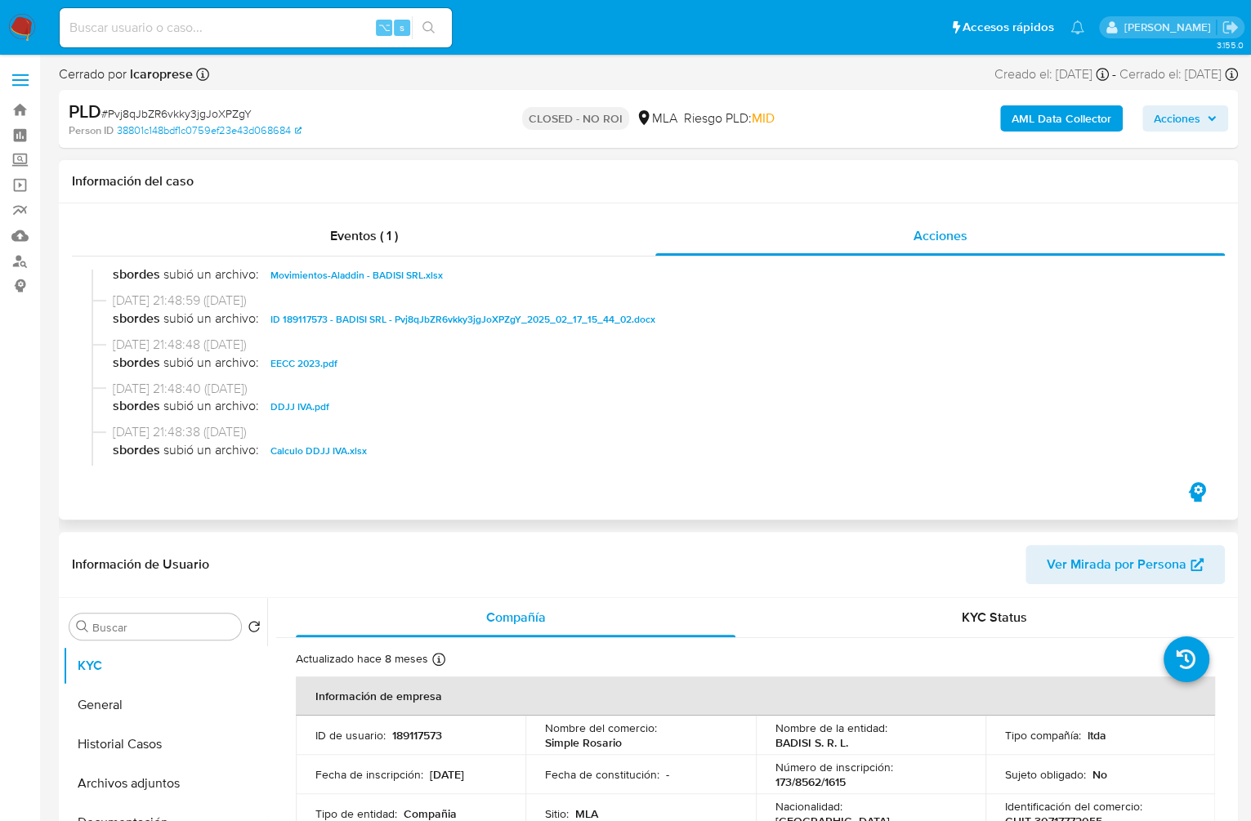
scroll to position [311, 0]
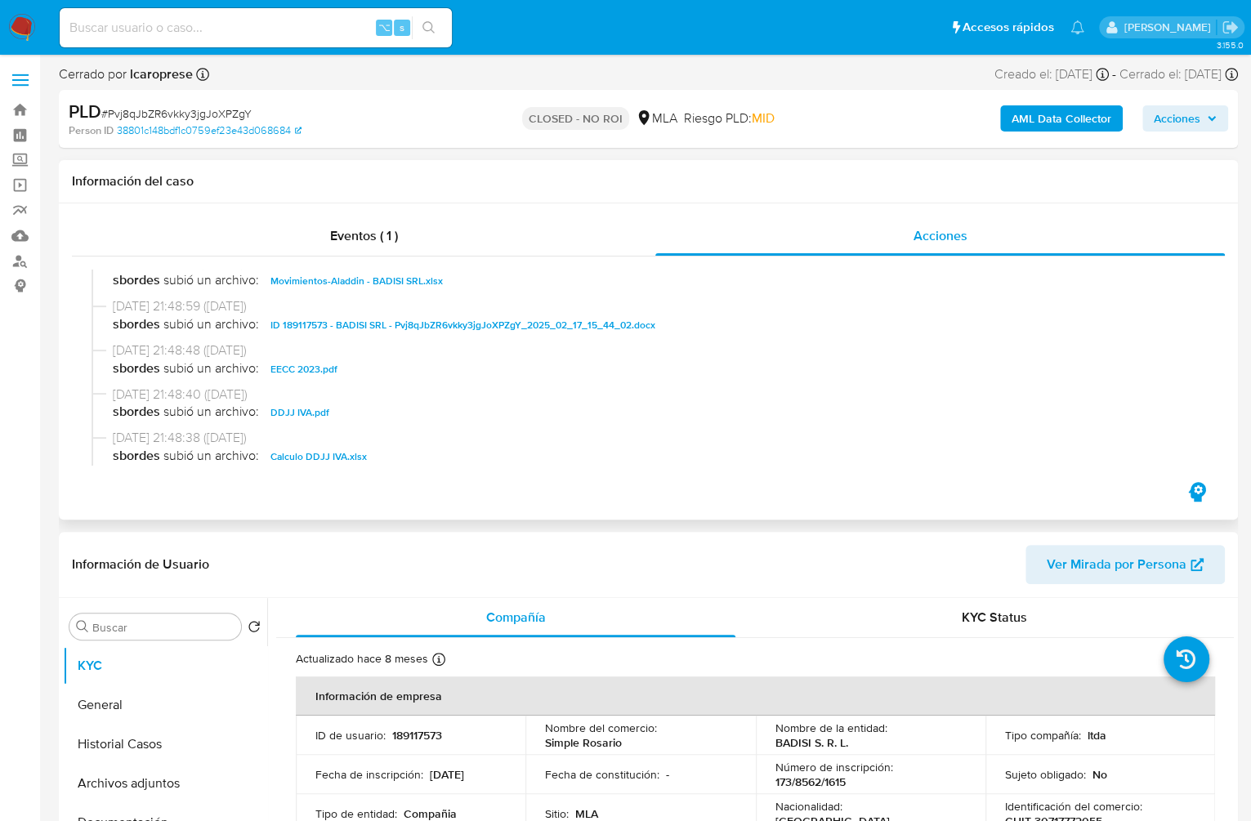
click at [326, 322] on span "ID 189117573 - BADISI SRL - Pvj8qJbZR6vkky3jgJoXPZgY_2025_02_17_15_44_02.docx" at bounding box center [462, 325] width 385 height 20
